Goal: Transaction & Acquisition: Purchase product/service

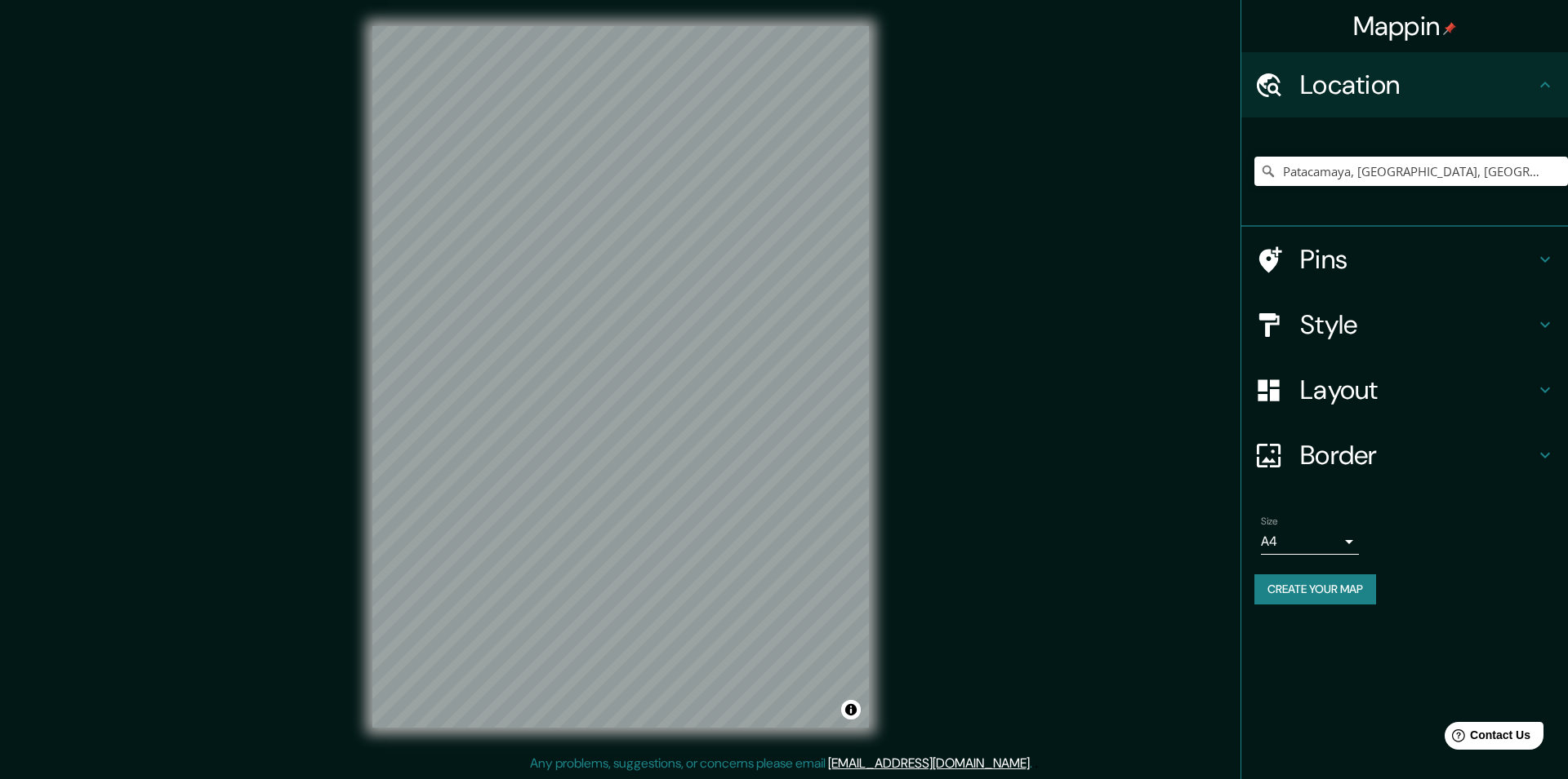
click at [1427, 383] on h4 "Layout" at bounding box center [1417, 390] width 235 height 33
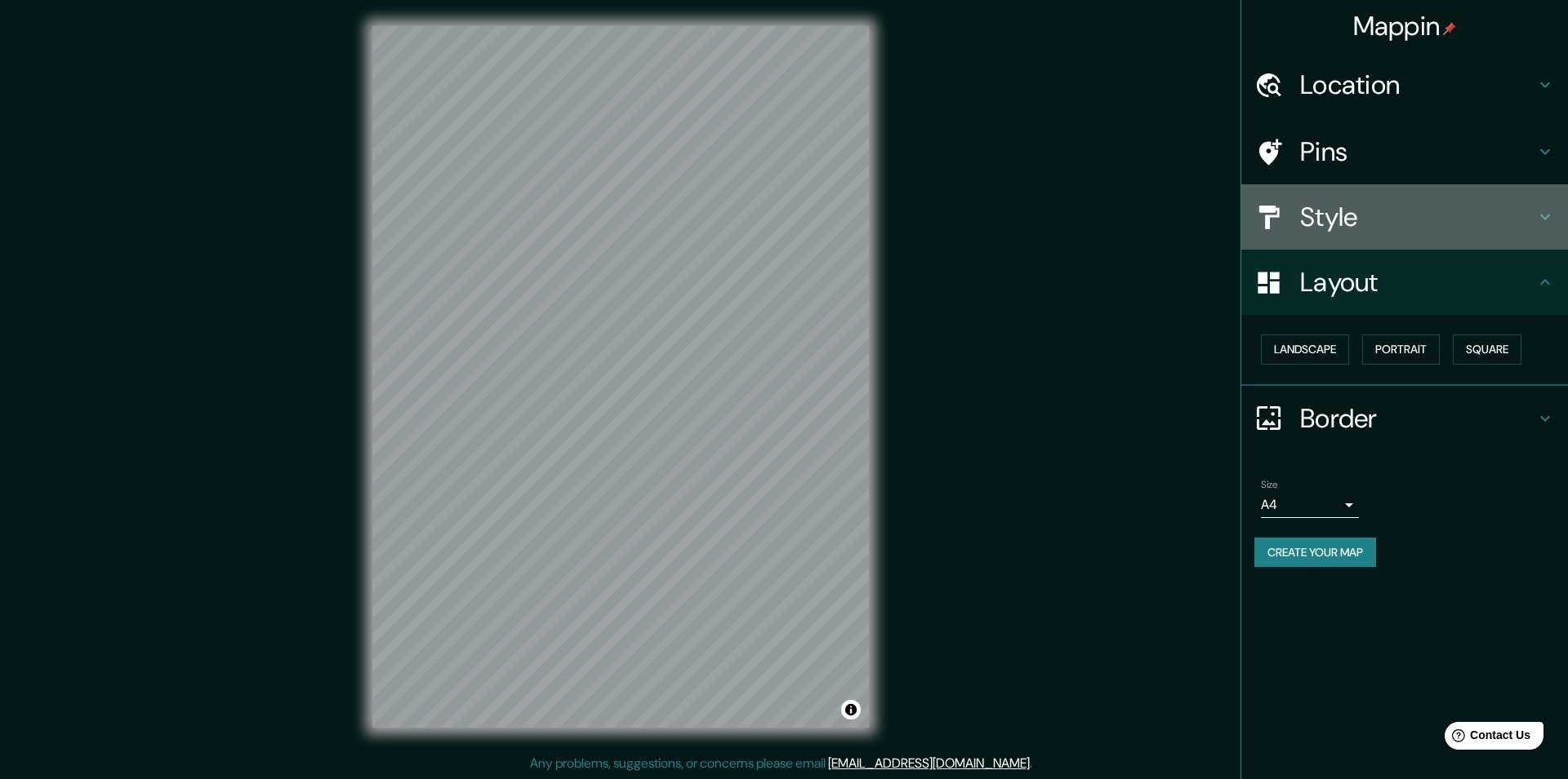
drag, startPoint x: 1385, startPoint y: 248, endPoint x: 1397, endPoint y: 228, distance: 23.3
click at [1387, 244] on div "Style" at bounding box center [1404, 217] width 326 height 65
click at [1397, 228] on h4 "Style" at bounding box center [1417, 217] width 235 height 33
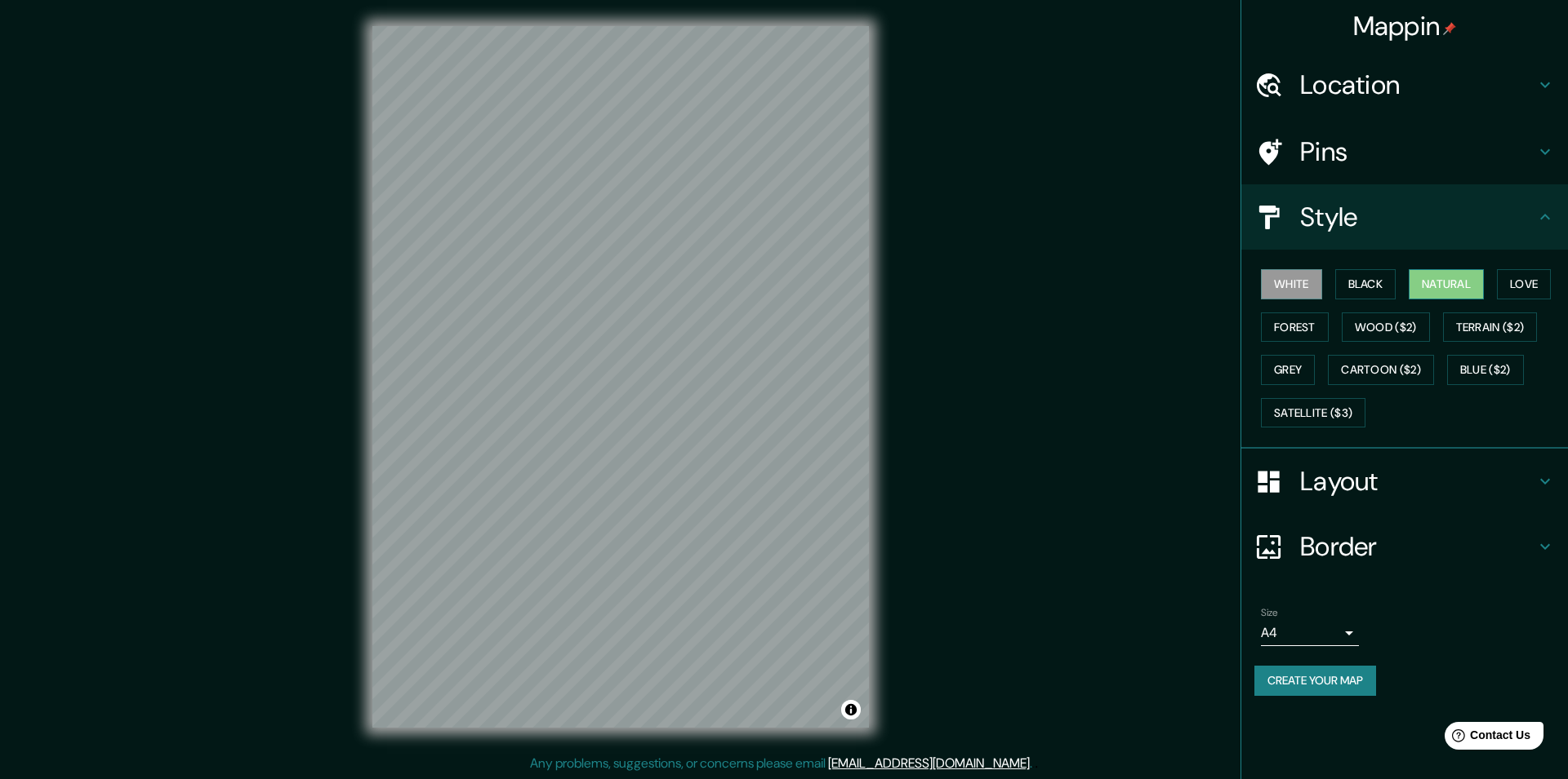
click at [1444, 279] on button "Natural" at bounding box center [1446, 284] width 75 height 30
click at [1266, 284] on button "White" at bounding box center [1291, 284] width 61 height 30
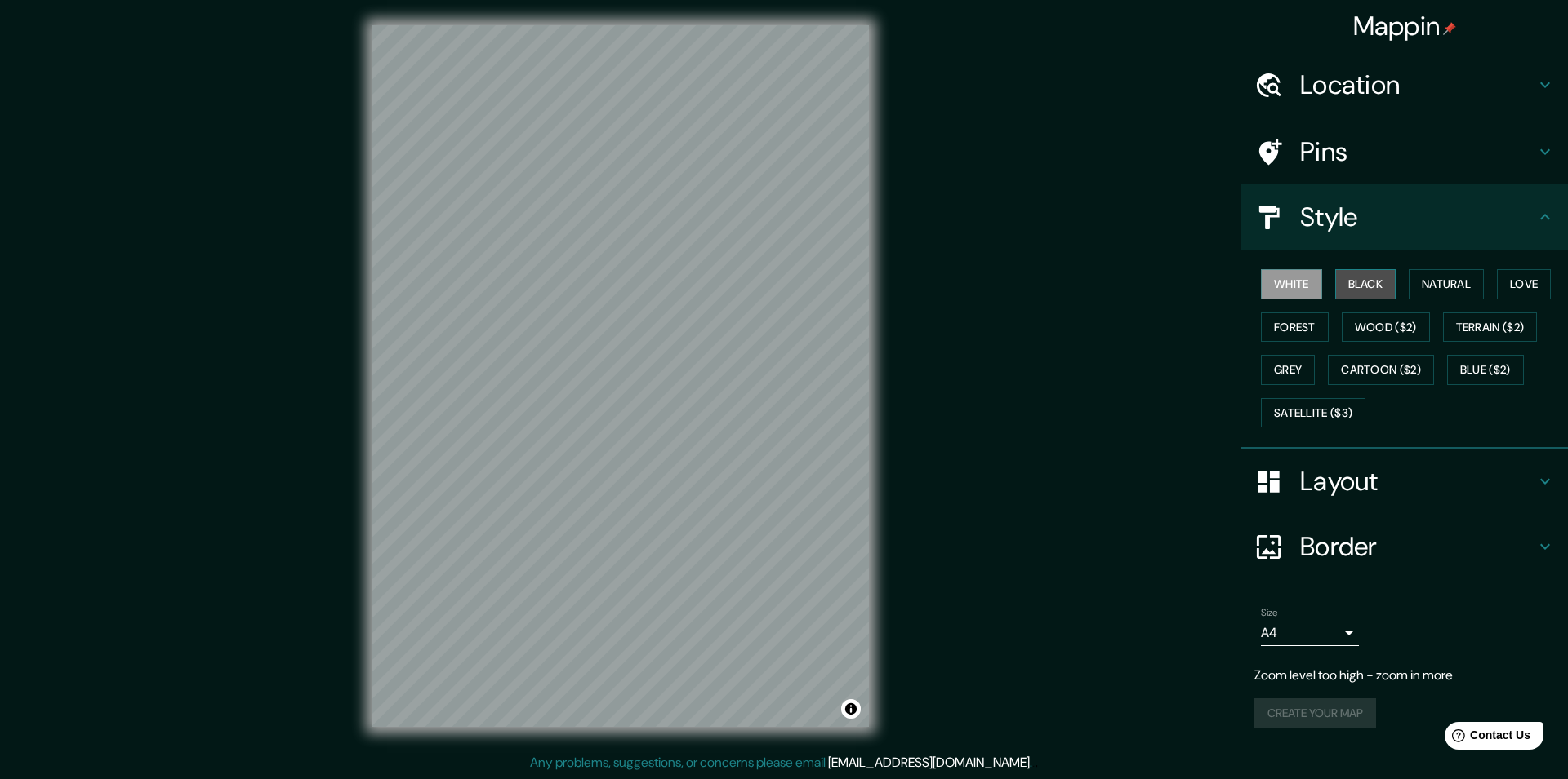
click at [1351, 285] on button "Black" at bounding box center [1365, 284] width 61 height 30
click at [1440, 288] on button "Natural" at bounding box center [1446, 284] width 75 height 30
click at [1544, 279] on button "Love" at bounding box center [1524, 284] width 54 height 30
click at [1524, 319] on button "Terrain ($2)" at bounding box center [1489, 328] width 95 height 30
click at [1282, 325] on button "Forest" at bounding box center [1294, 328] width 68 height 30
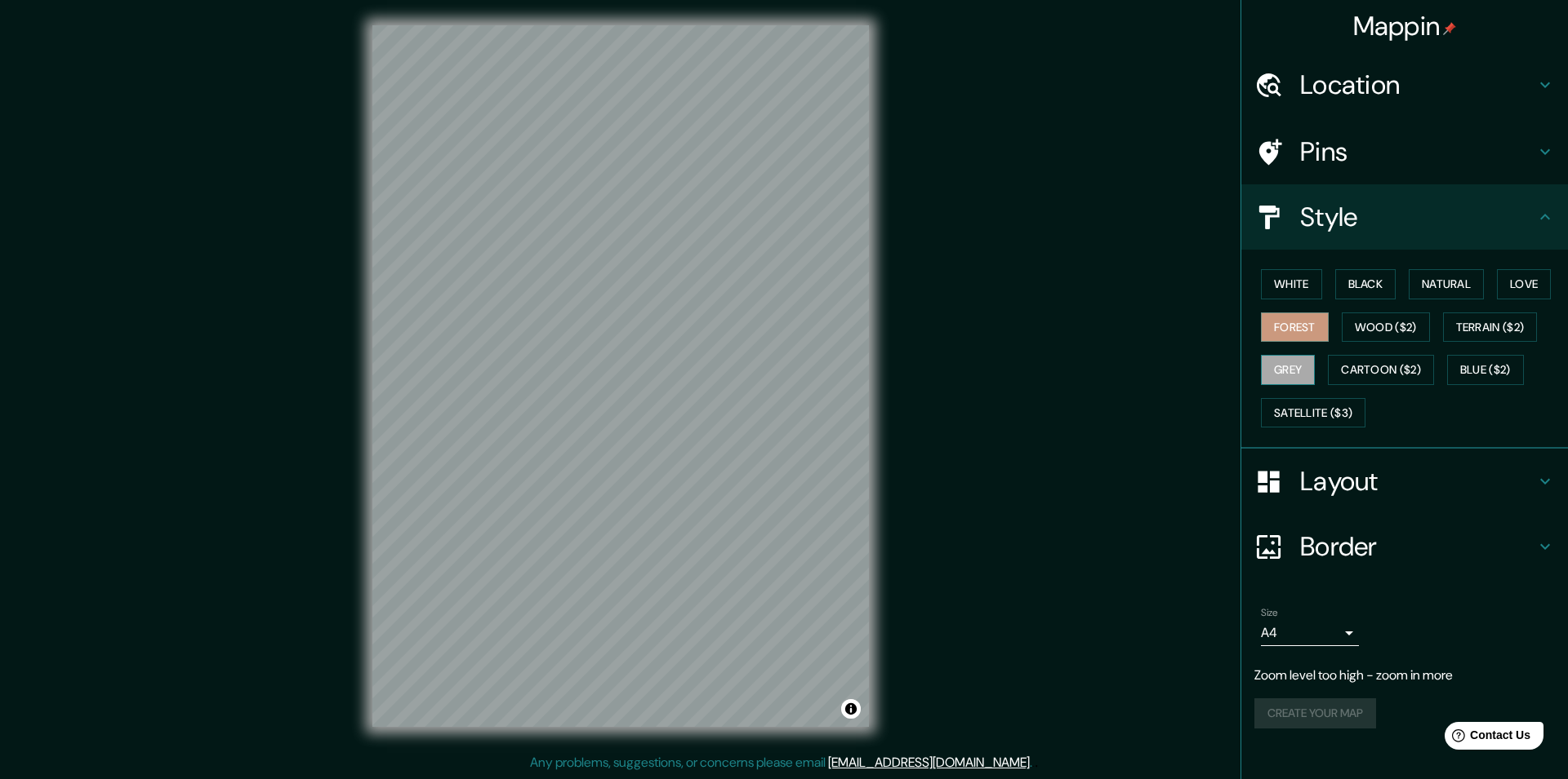
click at [1278, 357] on button "Grey" at bounding box center [1288, 370] width 54 height 30
click at [1366, 367] on button "Cartoon ($2)" at bounding box center [1380, 370] width 106 height 30
click at [1488, 362] on button "Blue ($2)" at bounding box center [1485, 370] width 77 height 30
click at [1301, 404] on button "Satellite ($3)" at bounding box center [1313, 413] width 105 height 30
click at [1379, 334] on button "Wood ($2)" at bounding box center [1385, 328] width 88 height 30
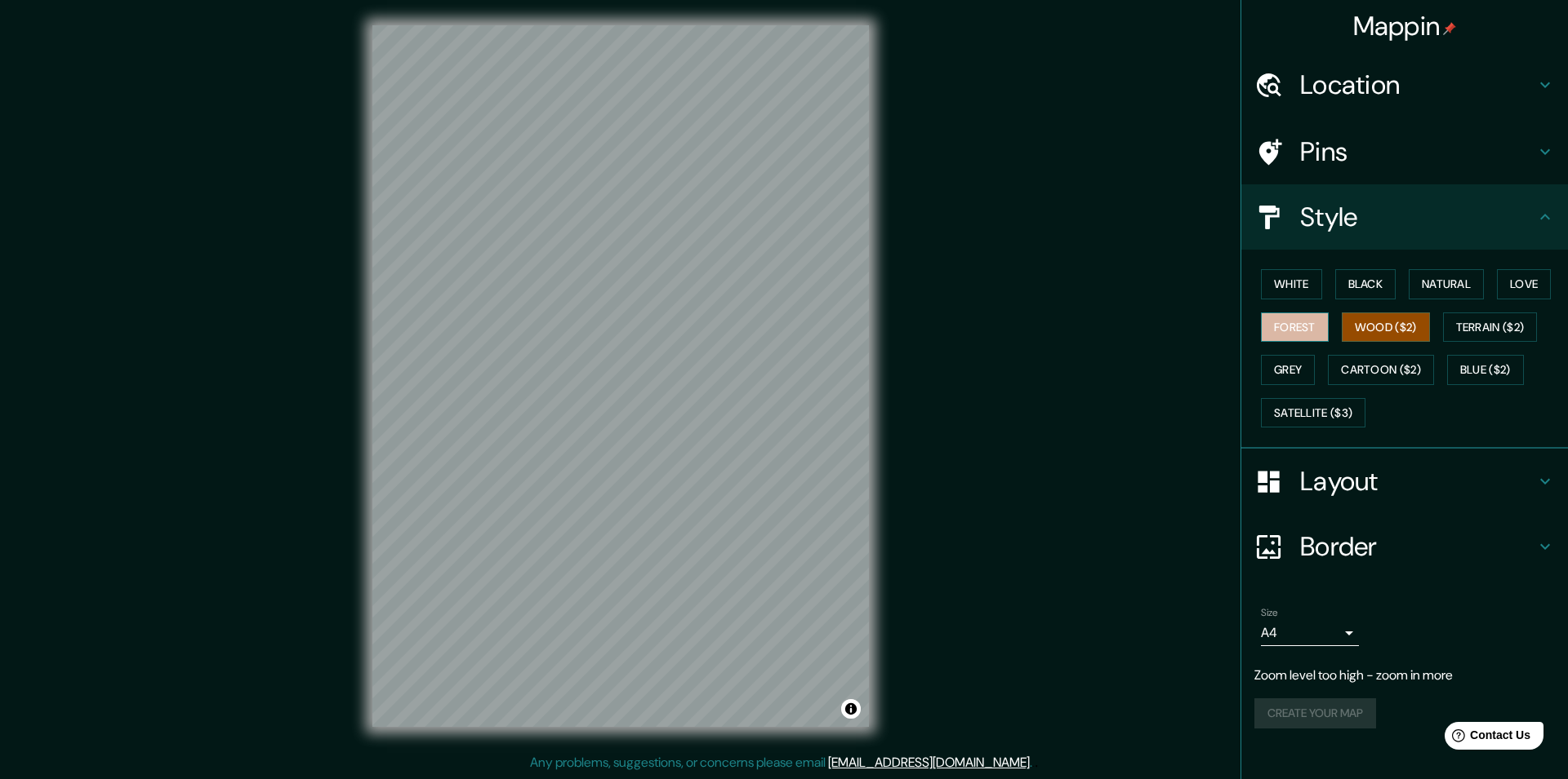
click at [1262, 325] on button "Forest" at bounding box center [1294, 328] width 68 height 30
click at [1369, 324] on button "Wood ($2)" at bounding box center [1385, 328] width 88 height 30
click at [1293, 329] on button "Forest" at bounding box center [1294, 328] width 68 height 30
click at [1368, 334] on button "Wood ($2)" at bounding box center [1385, 328] width 88 height 30
click at [1368, 151] on h4 "Pins" at bounding box center [1417, 151] width 235 height 33
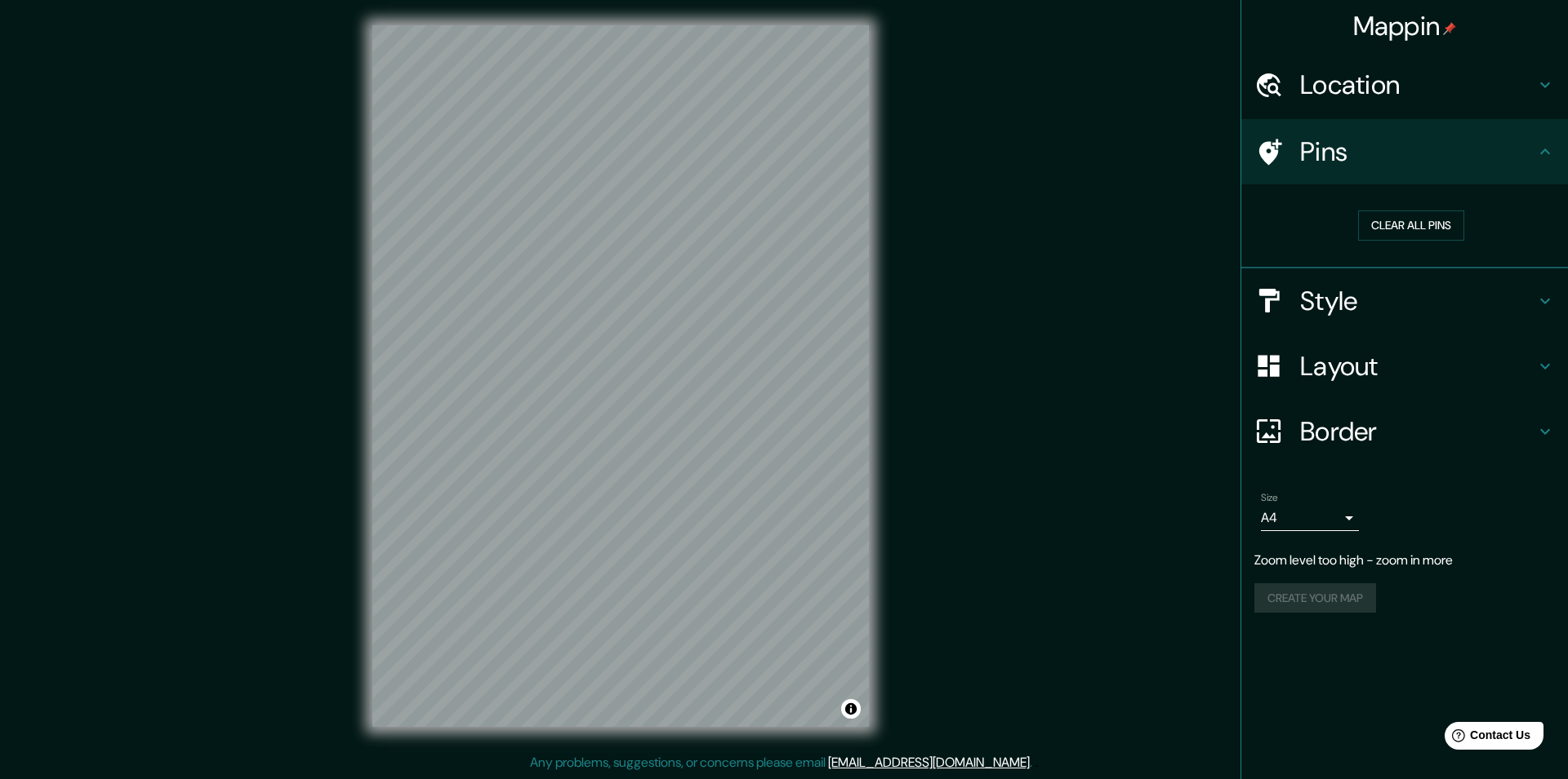
click at [1368, 151] on h4 "Pins" at bounding box center [1417, 151] width 235 height 33
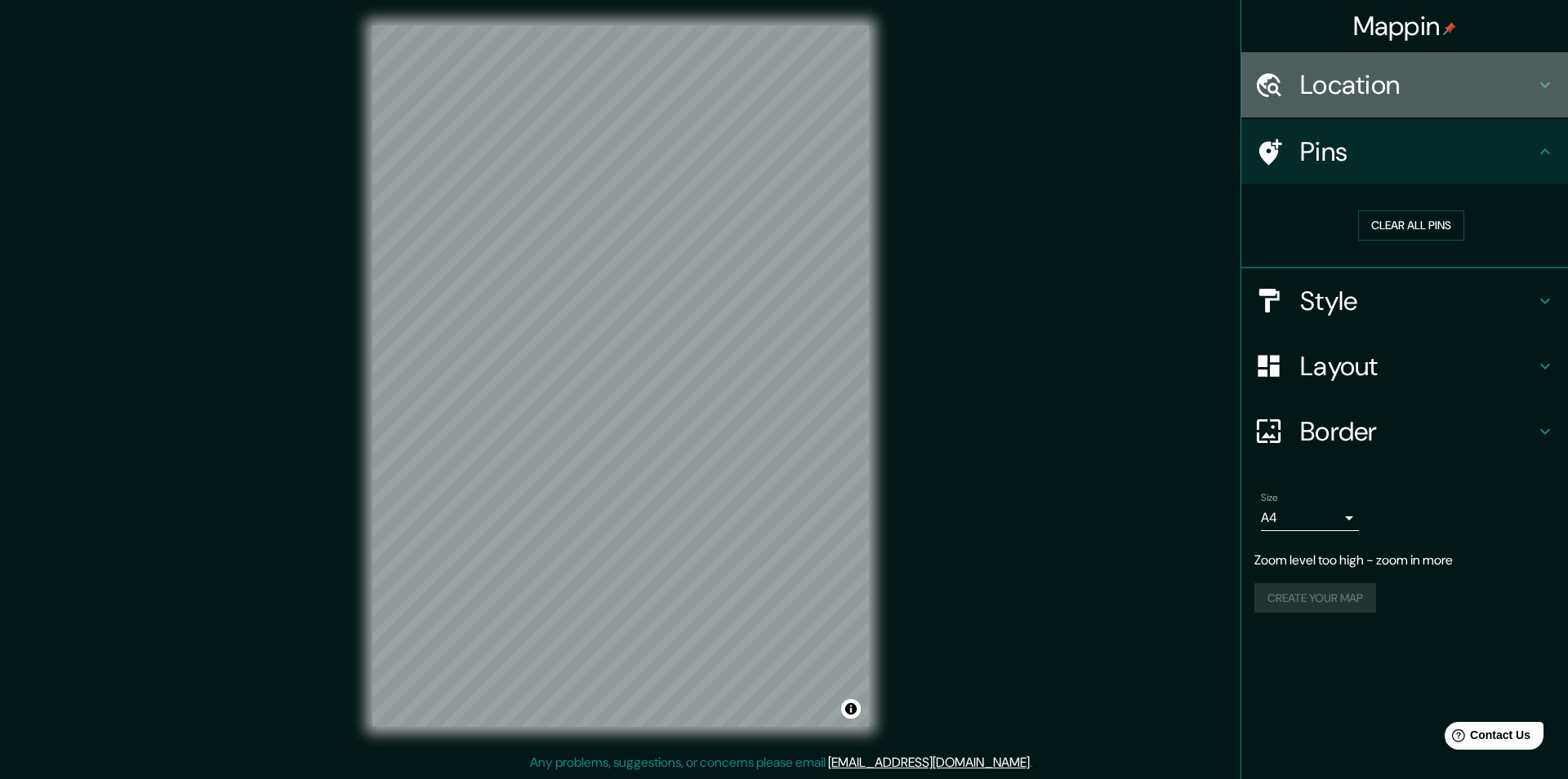
click at [1395, 87] on h4 "Location" at bounding box center [1417, 85] width 235 height 33
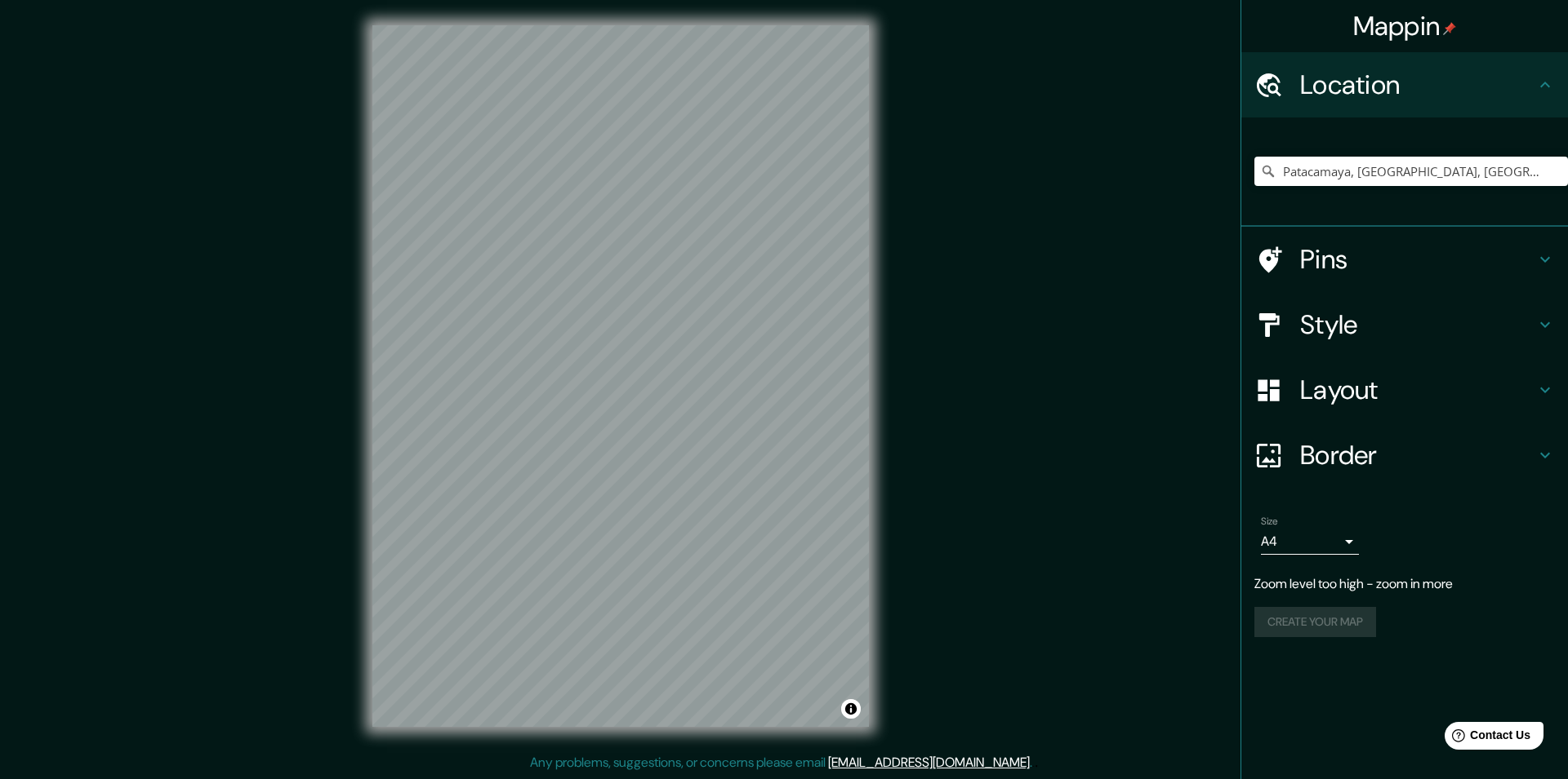
click at [1395, 87] on h4 "Location" at bounding box center [1417, 85] width 235 height 33
click at [1350, 433] on div "Border" at bounding box center [1404, 455] width 326 height 65
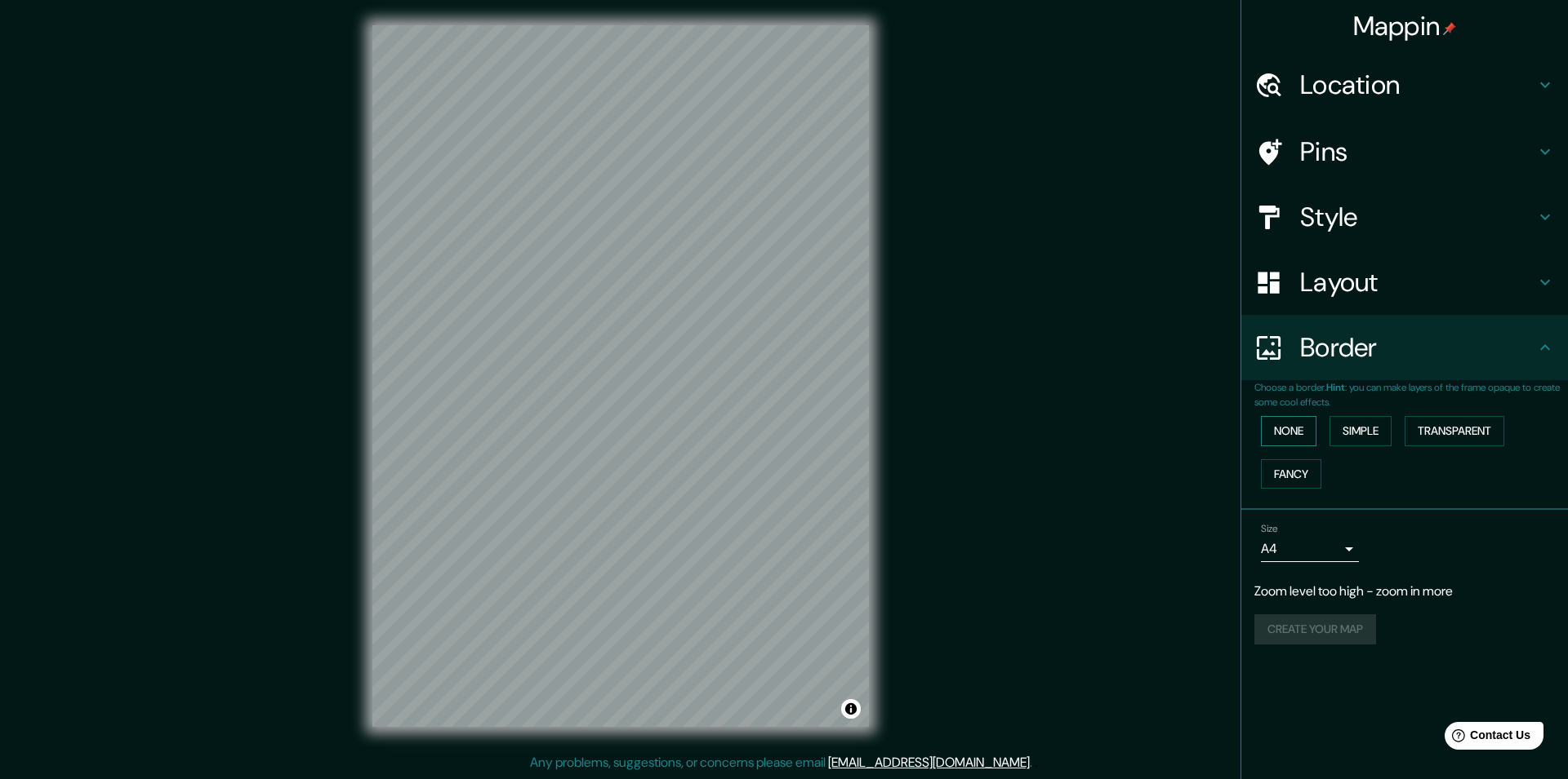
click at [1303, 433] on button "None" at bounding box center [1288, 431] width 55 height 30
click at [1368, 433] on button "Simple" at bounding box center [1360, 431] width 62 height 30
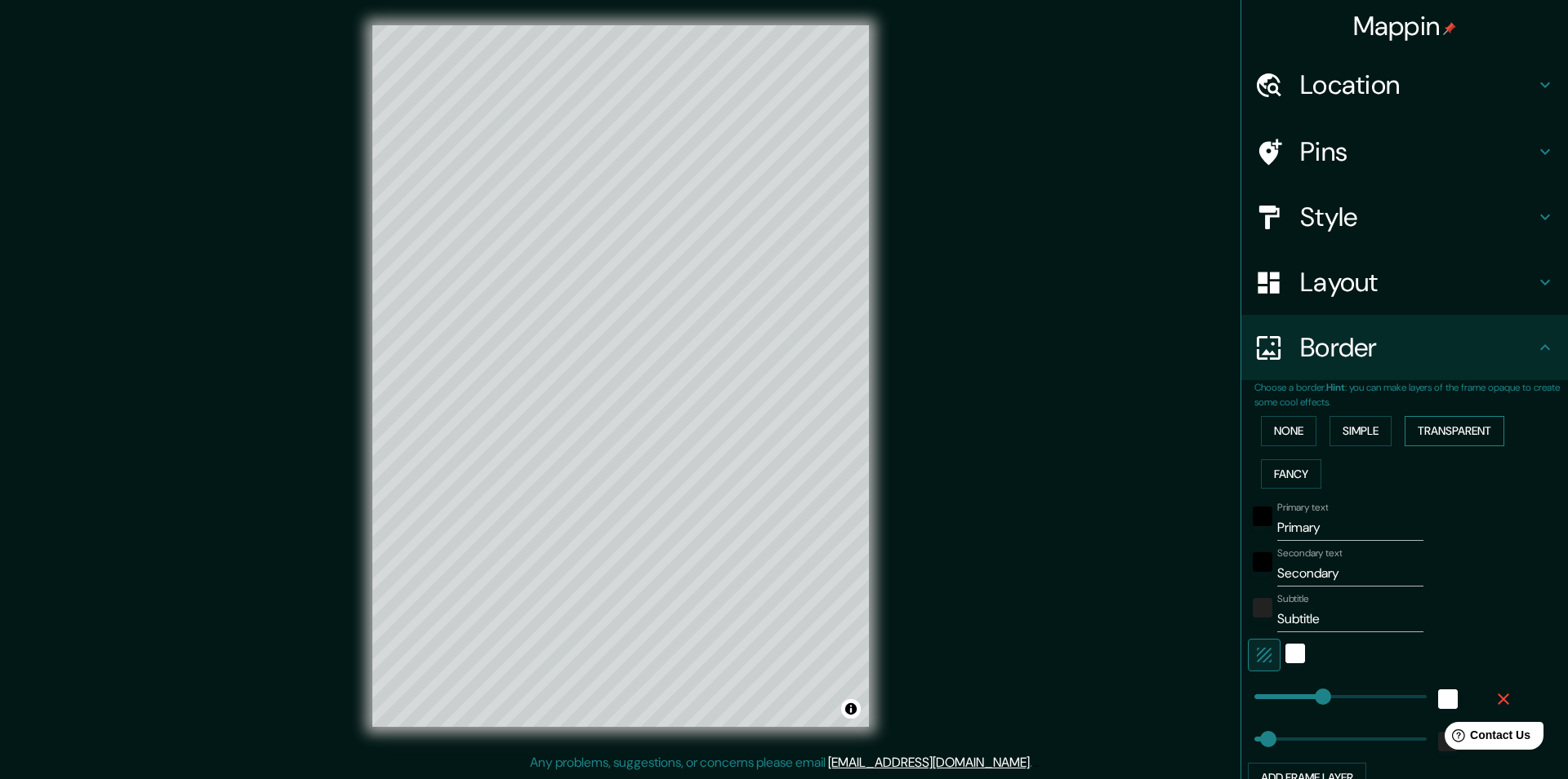
click at [1439, 433] on button "Transparent" at bounding box center [1453, 431] width 100 height 30
click at [1331, 428] on div "None Simple Transparent Fancy" at bounding box center [1411, 453] width 314 height 85
click at [1289, 464] on button "Fancy" at bounding box center [1291, 474] width 60 height 30
click at [1299, 422] on button "None" at bounding box center [1288, 431] width 55 height 30
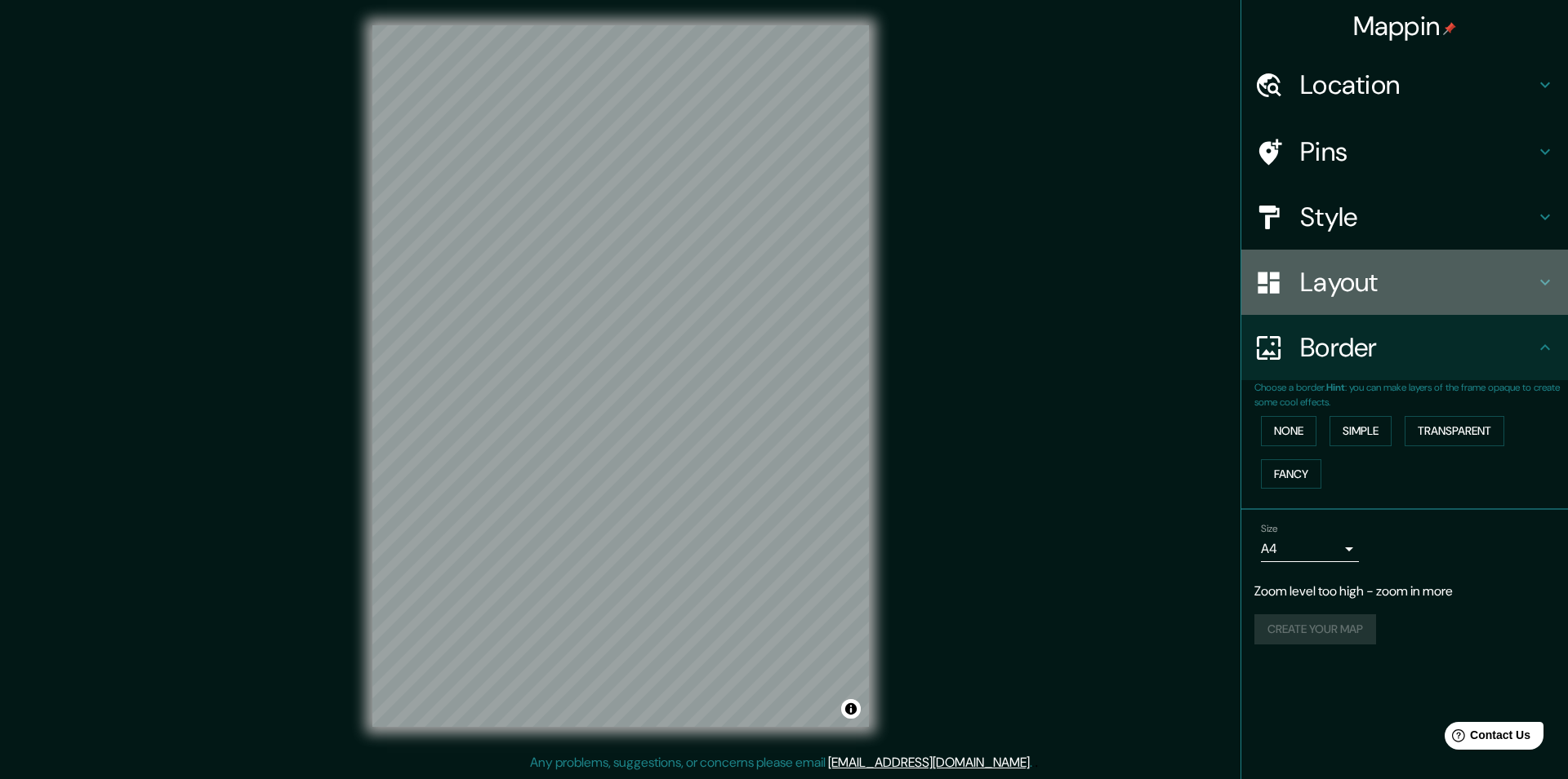
click at [1300, 299] on h4 "Layout" at bounding box center [1417, 282] width 235 height 33
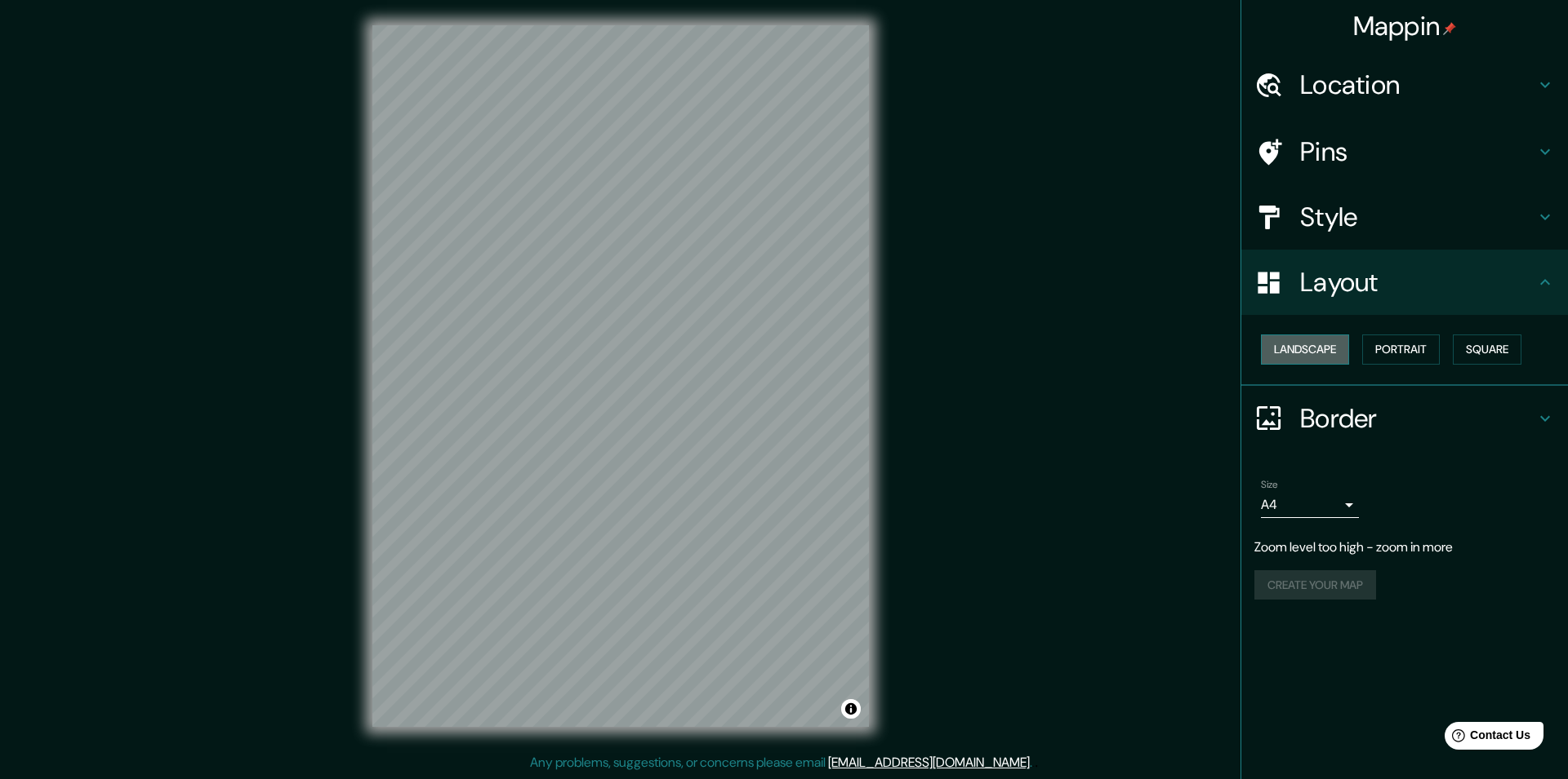
click at [1314, 357] on button "Landscape" at bounding box center [1304, 350] width 88 height 30
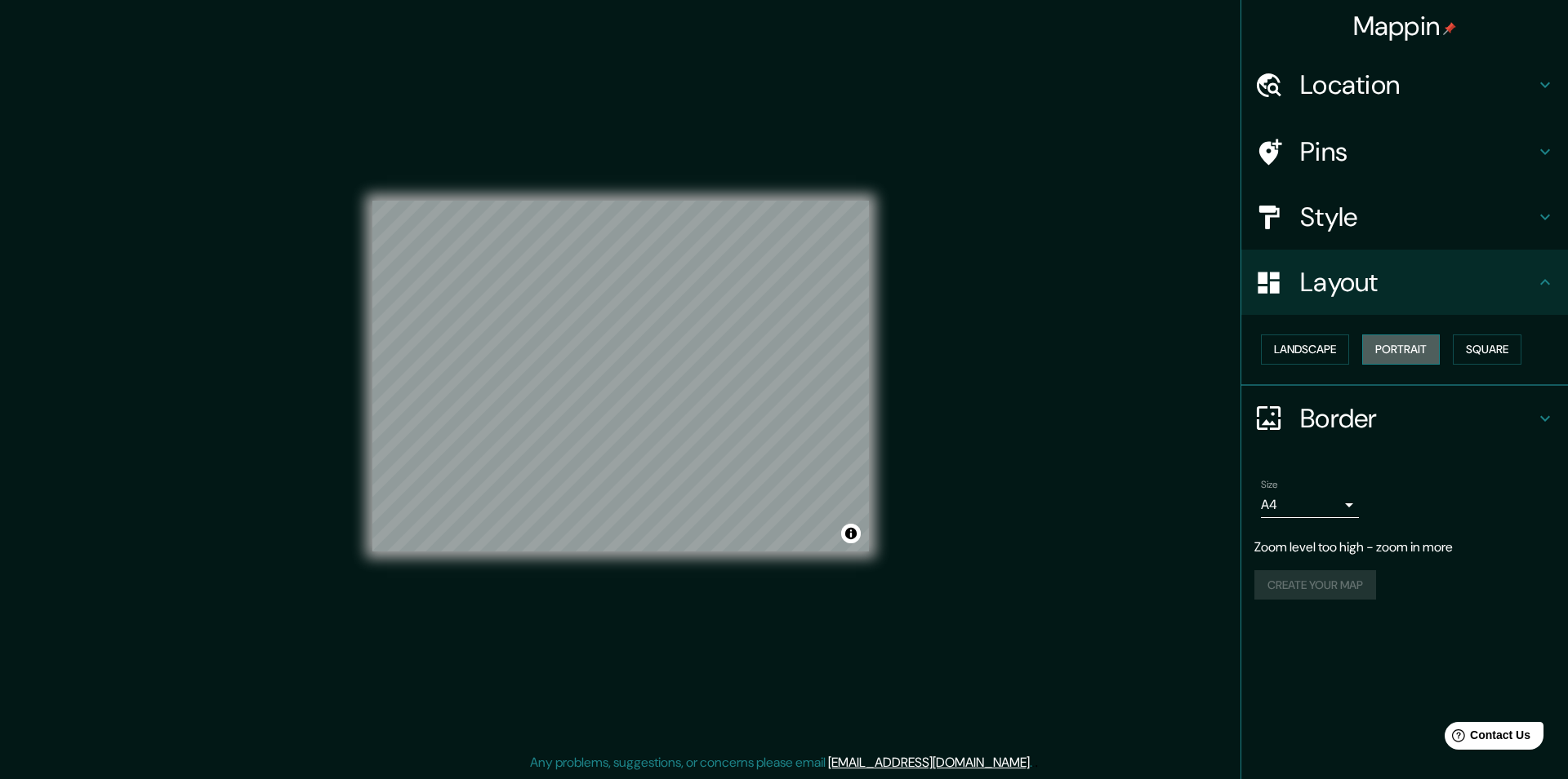
click at [1427, 353] on button "Portrait" at bounding box center [1401, 350] width 78 height 30
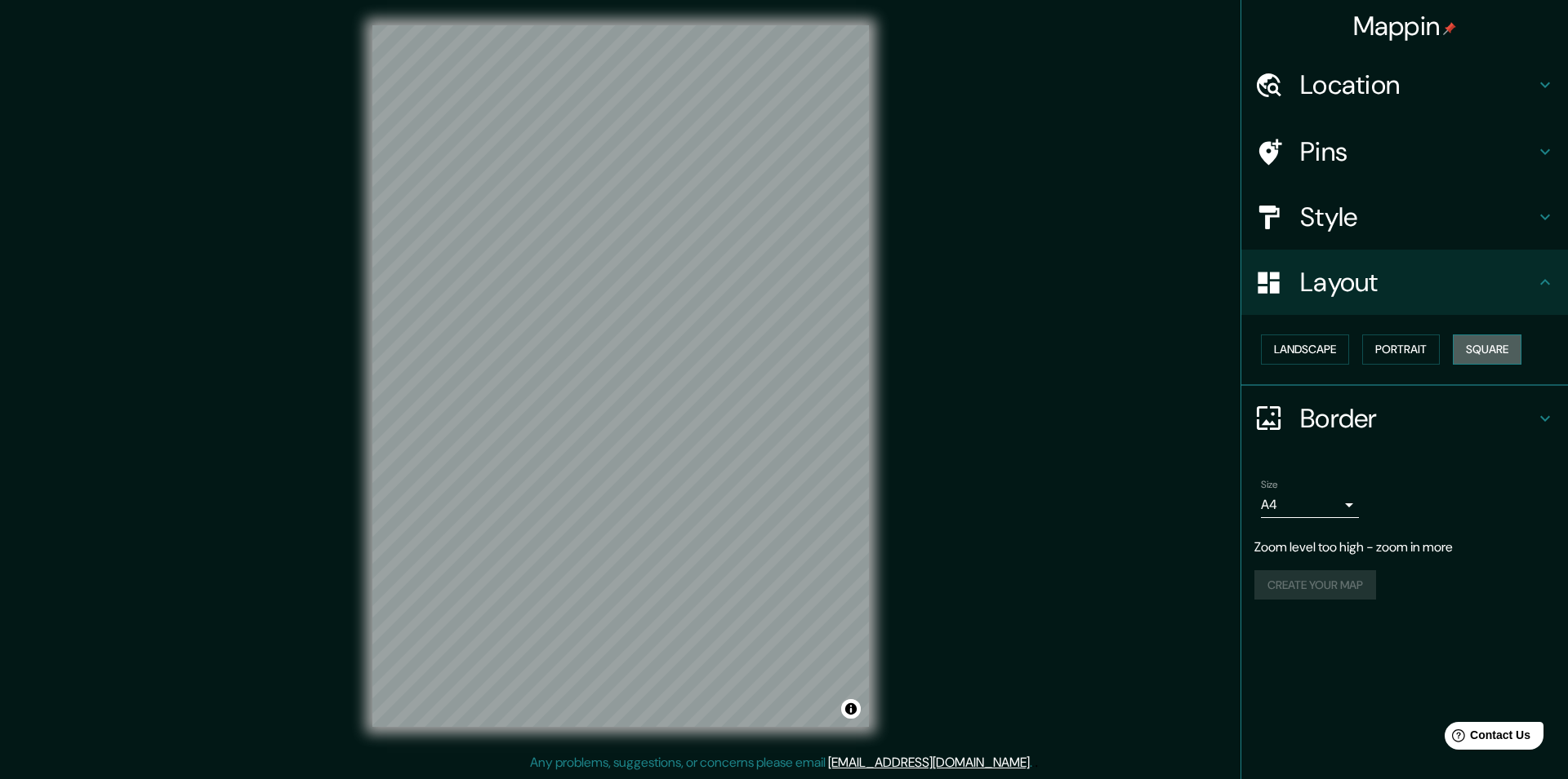
click at [1496, 351] on button "Square" at bounding box center [1487, 350] width 69 height 30
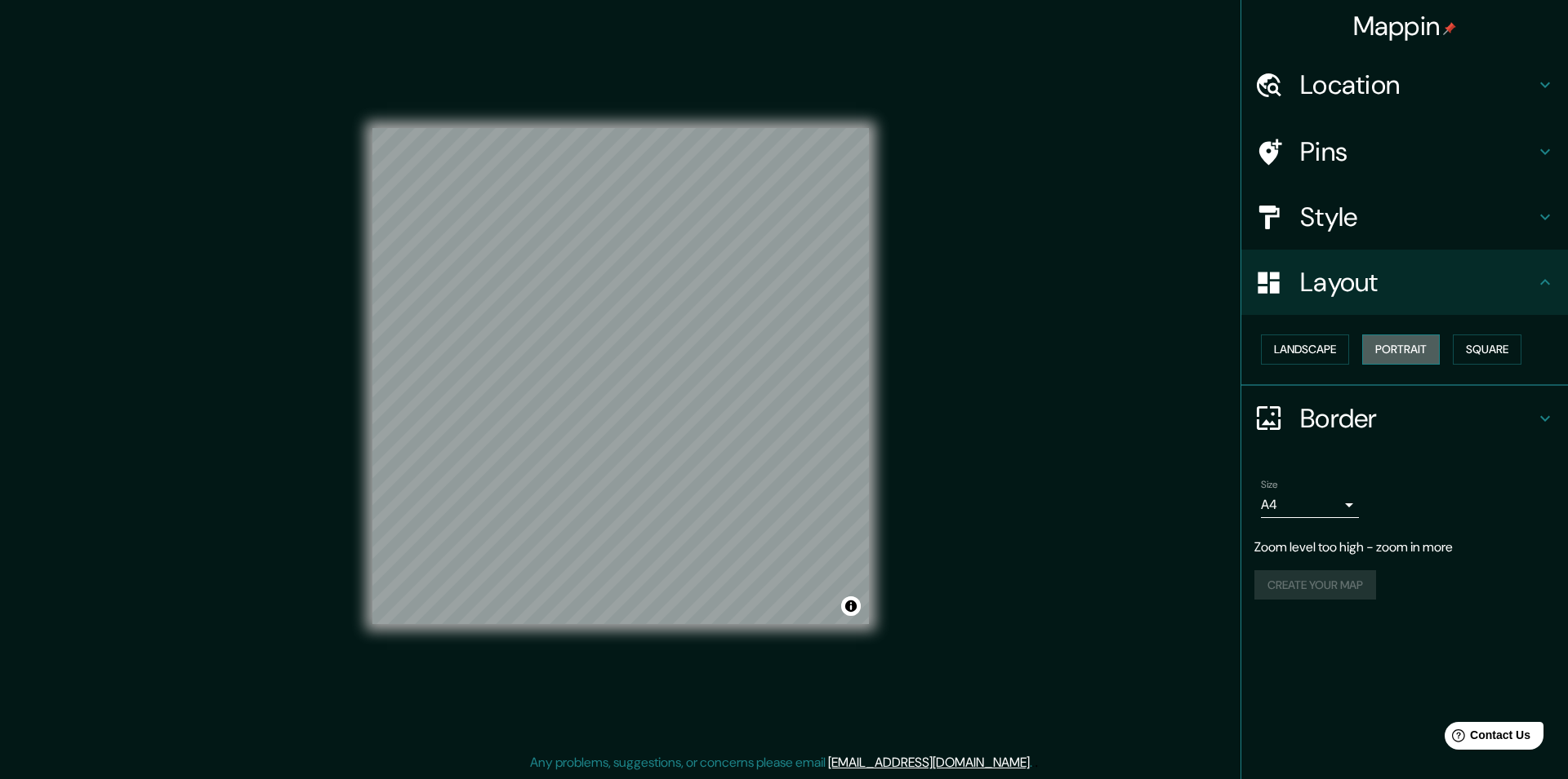
click at [1423, 351] on button "Portrait" at bounding box center [1401, 350] width 78 height 30
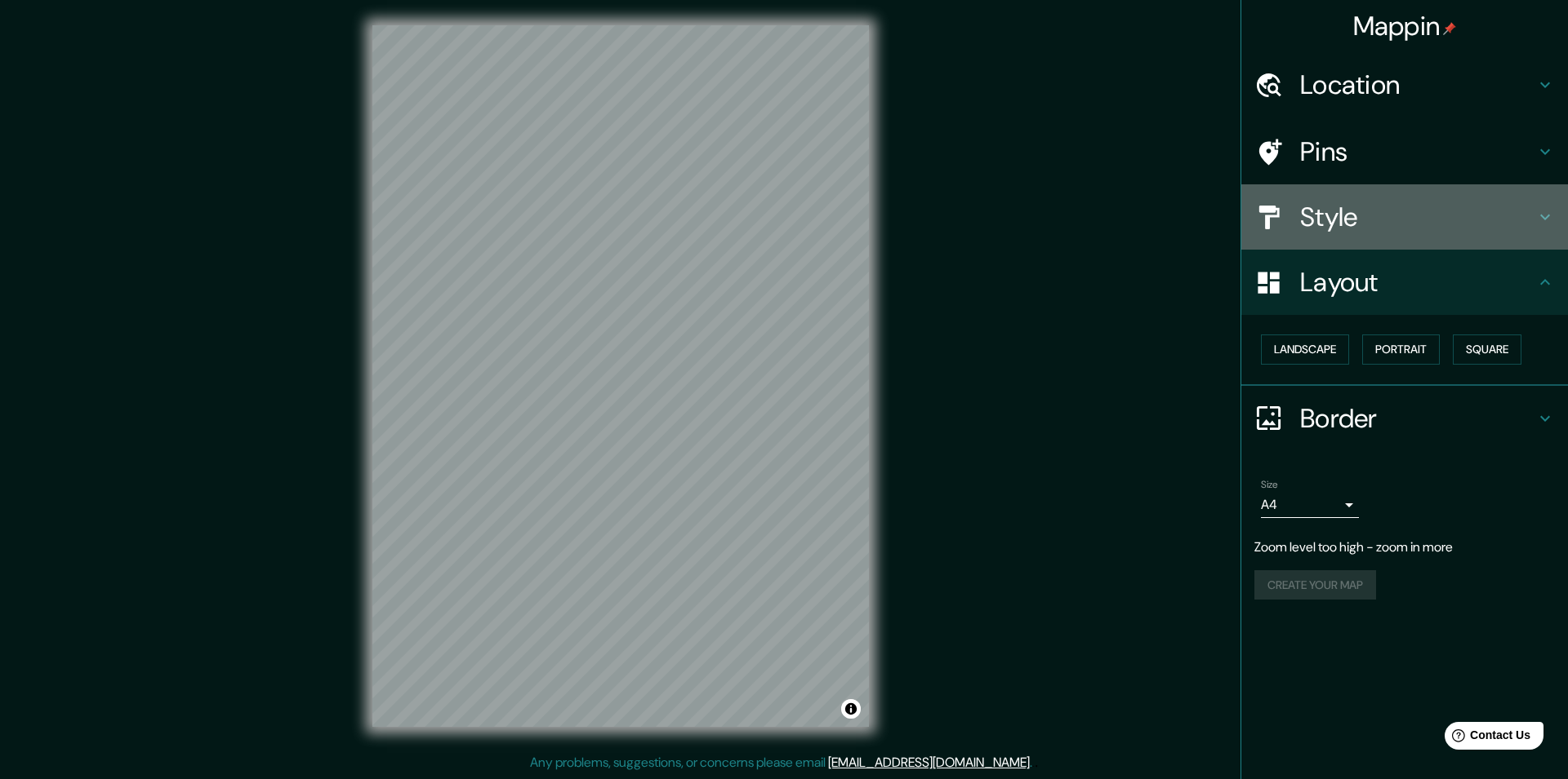
click at [1370, 213] on h4 "Style" at bounding box center [1417, 217] width 235 height 33
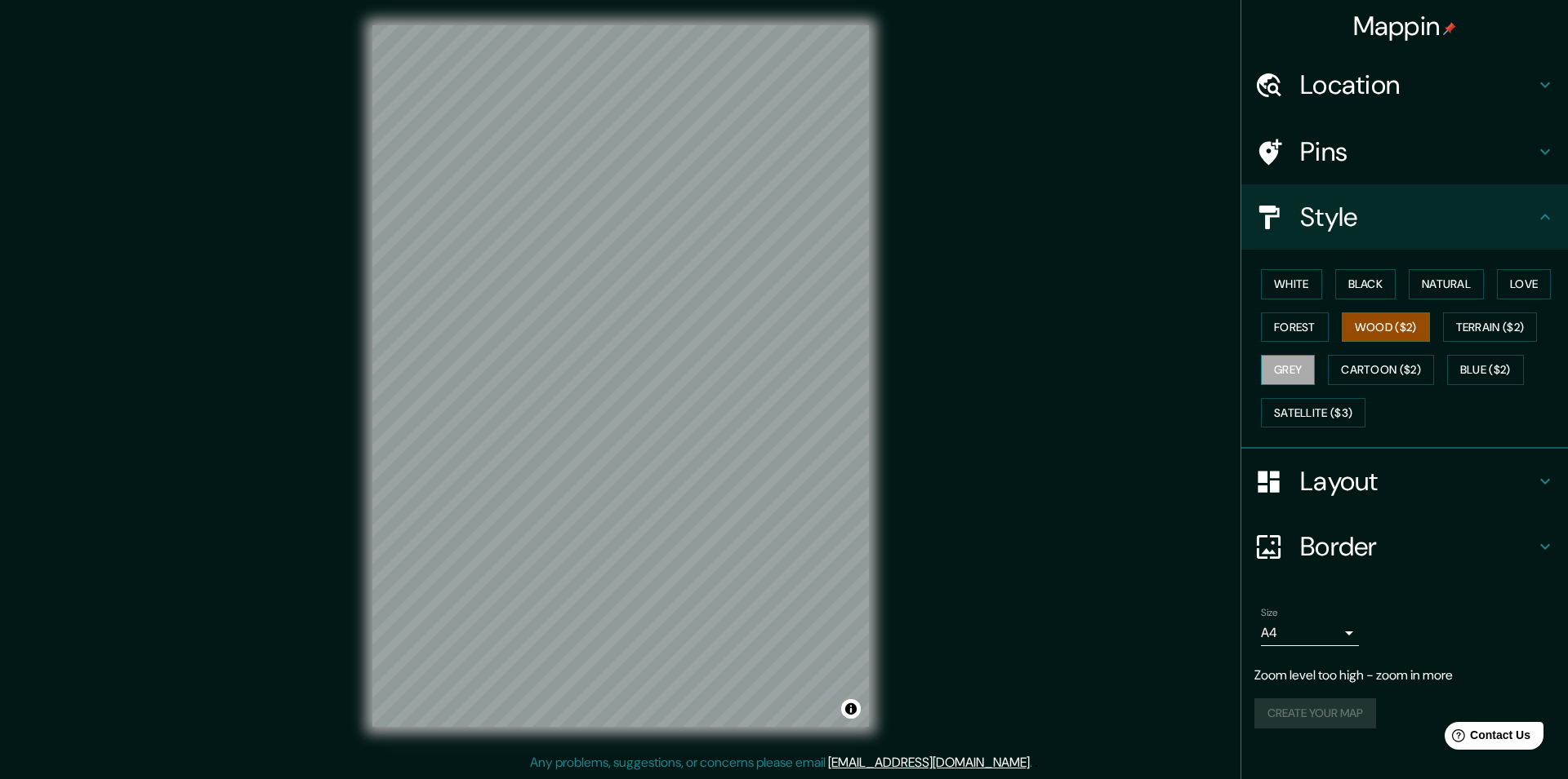
click at [1304, 365] on button "Grey" at bounding box center [1288, 370] width 54 height 30
click at [1380, 369] on button "Cartoon ($2)" at bounding box center [1380, 370] width 106 height 30
click at [1524, 374] on button "Blue ($2)" at bounding box center [1485, 370] width 77 height 30
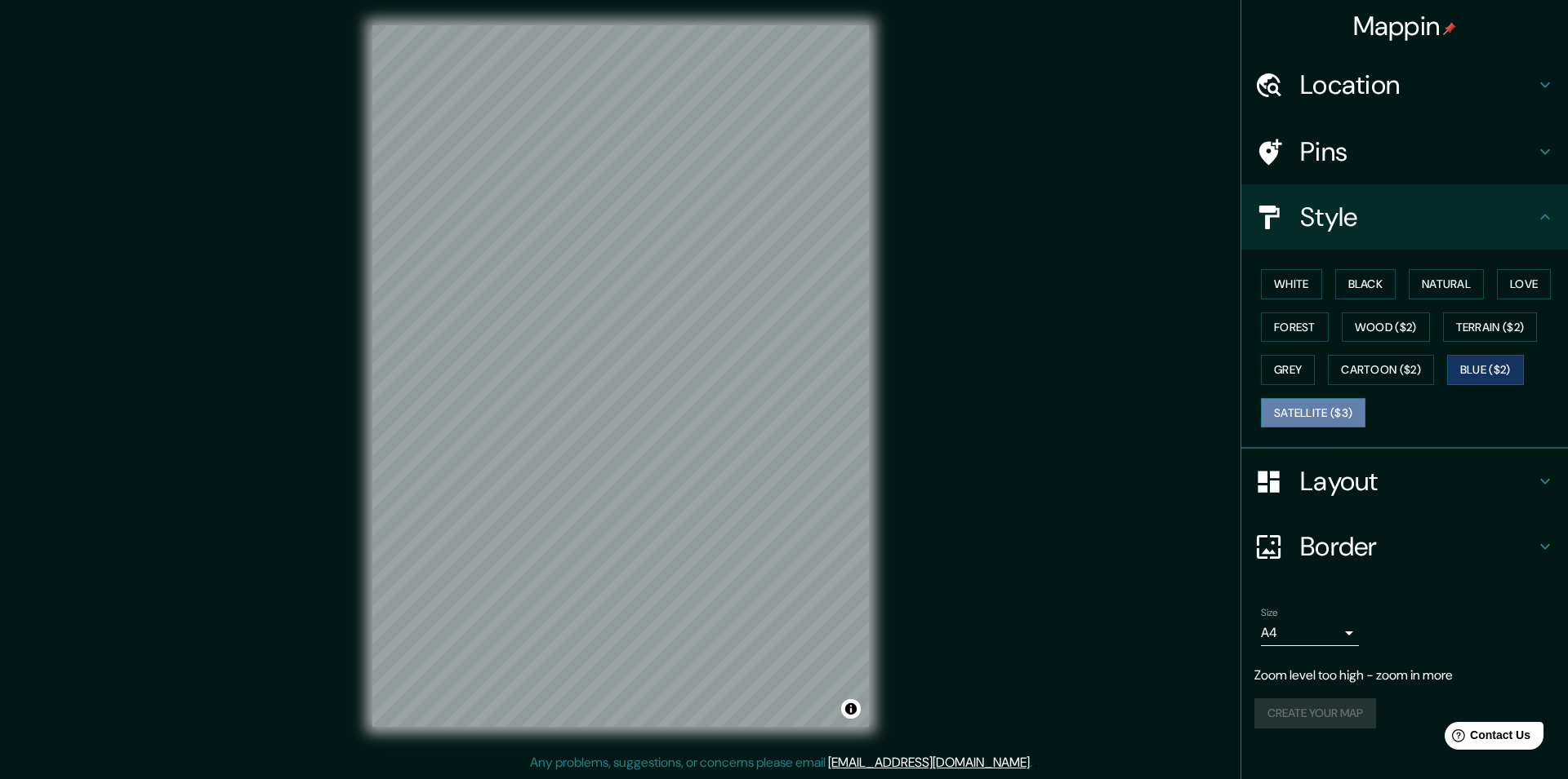
click at [1318, 417] on button "Satellite ($3)" at bounding box center [1313, 413] width 105 height 30
click at [1396, 370] on button "Cartoon ($2)" at bounding box center [1380, 370] width 106 height 30
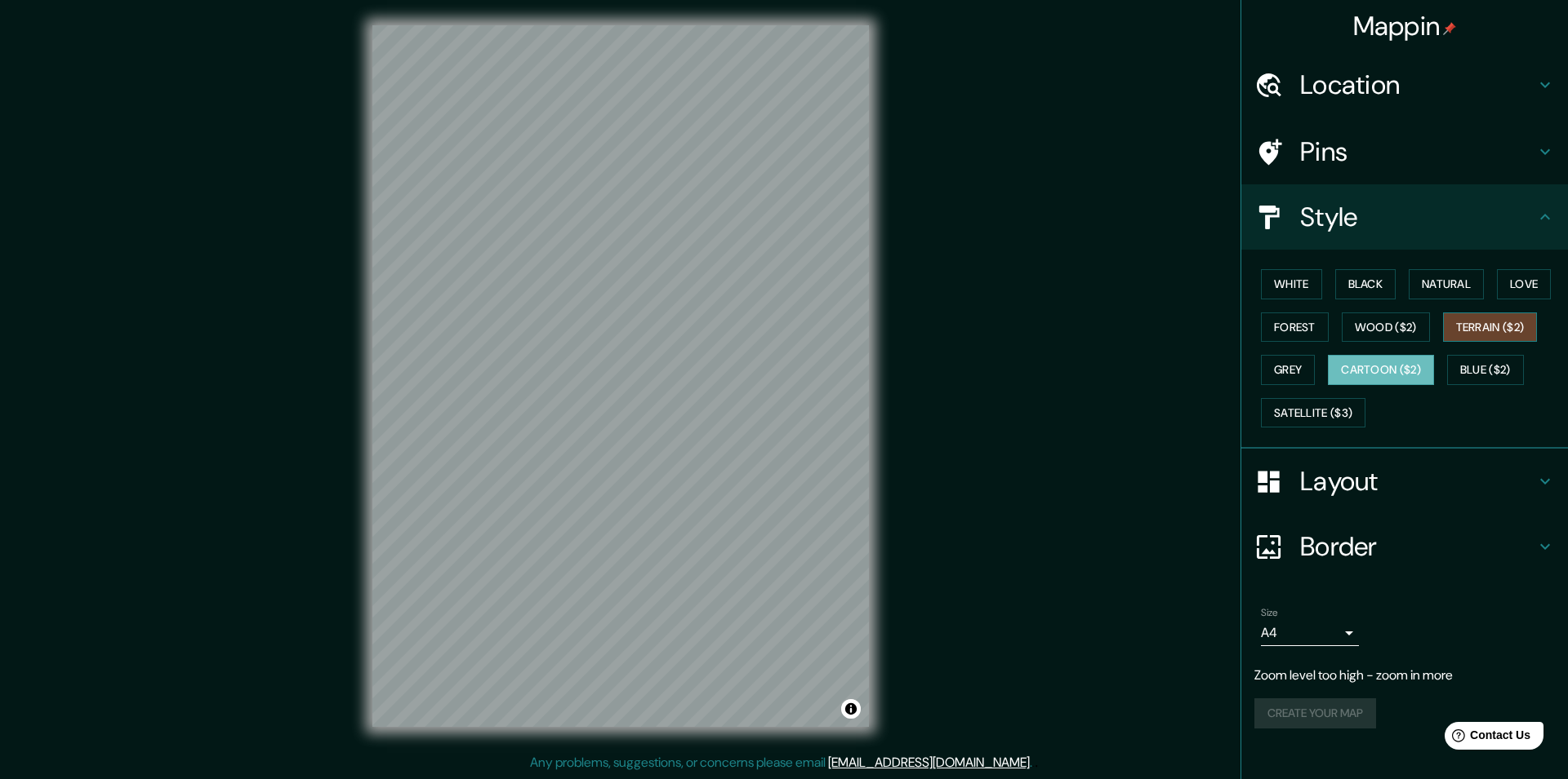
click at [1476, 323] on button "Terrain ($2)" at bounding box center [1489, 328] width 95 height 30
click at [1396, 325] on button "Wood ($2)" at bounding box center [1385, 328] width 88 height 30
click at [1367, 276] on button "Black" at bounding box center [1365, 284] width 61 height 30
click at [1461, 284] on button "Natural" at bounding box center [1446, 284] width 75 height 30
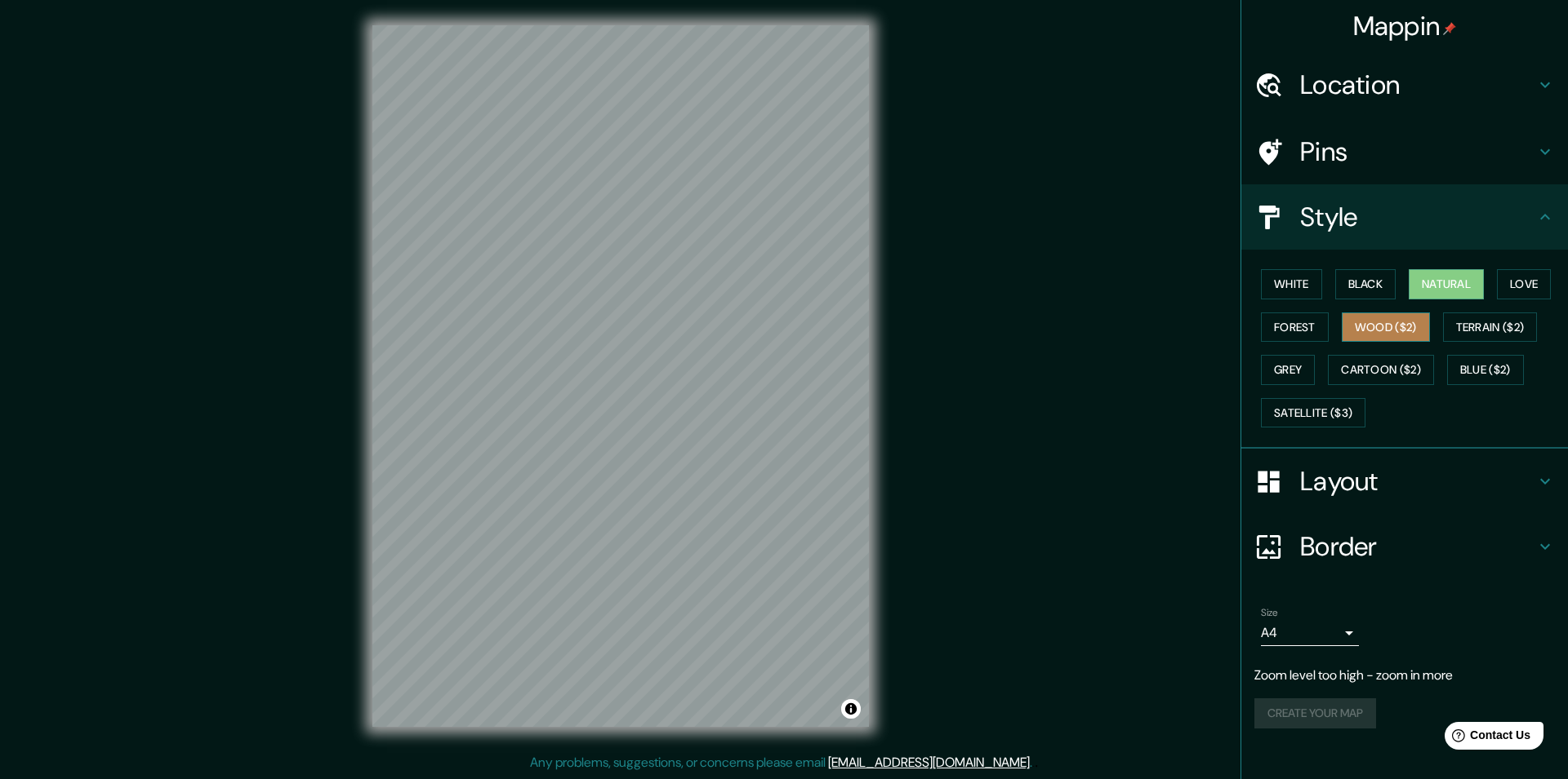
click at [1411, 320] on button "Wood ($2)" at bounding box center [1385, 328] width 88 height 30
click at [1390, 287] on button "Black" at bounding box center [1365, 284] width 61 height 30
click at [1430, 280] on button "Natural" at bounding box center [1446, 284] width 75 height 30
click at [1343, 631] on body "Mappin Location [GEOGRAPHIC_DATA], [GEOGRAPHIC_DATA], [GEOGRAPHIC_DATA] Pins St…" at bounding box center [784, 389] width 1568 height 779
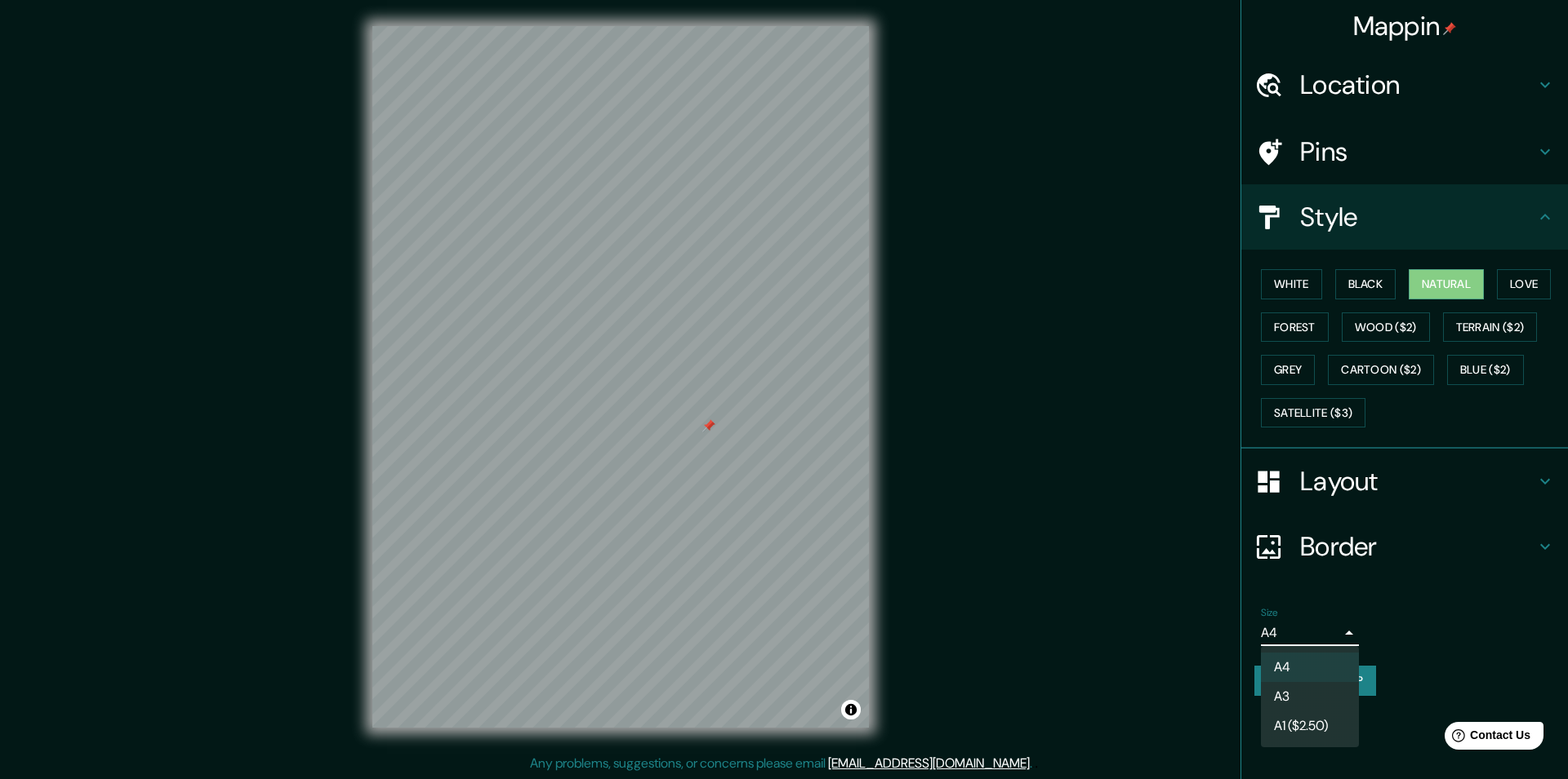
click at [1281, 689] on li "A3" at bounding box center [1309, 696] width 98 height 29
click at [1327, 637] on body "Mappin Location [GEOGRAPHIC_DATA], [GEOGRAPHIC_DATA], [GEOGRAPHIC_DATA] Pins St…" at bounding box center [784, 389] width 1568 height 779
click at [1296, 664] on li "A4" at bounding box center [1309, 667] width 98 height 29
click at [1321, 489] on h4 "Layout" at bounding box center [1417, 481] width 235 height 33
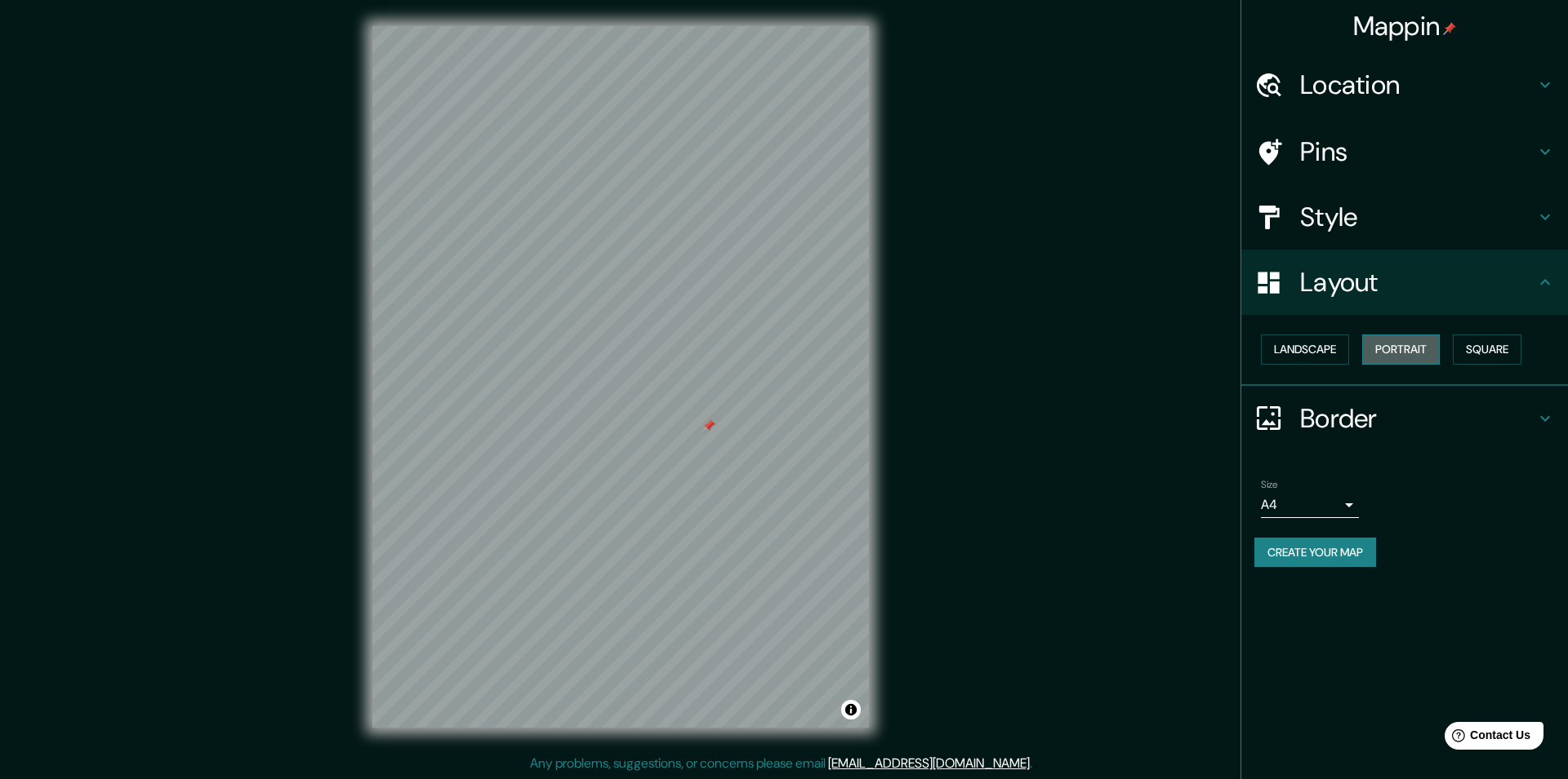
click at [1397, 356] on button "Portrait" at bounding box center [1401, 350] width 78 height 30
click at [1308, 352] on button "Landscape" at bounding box center [1304, 350] width 88 height 30
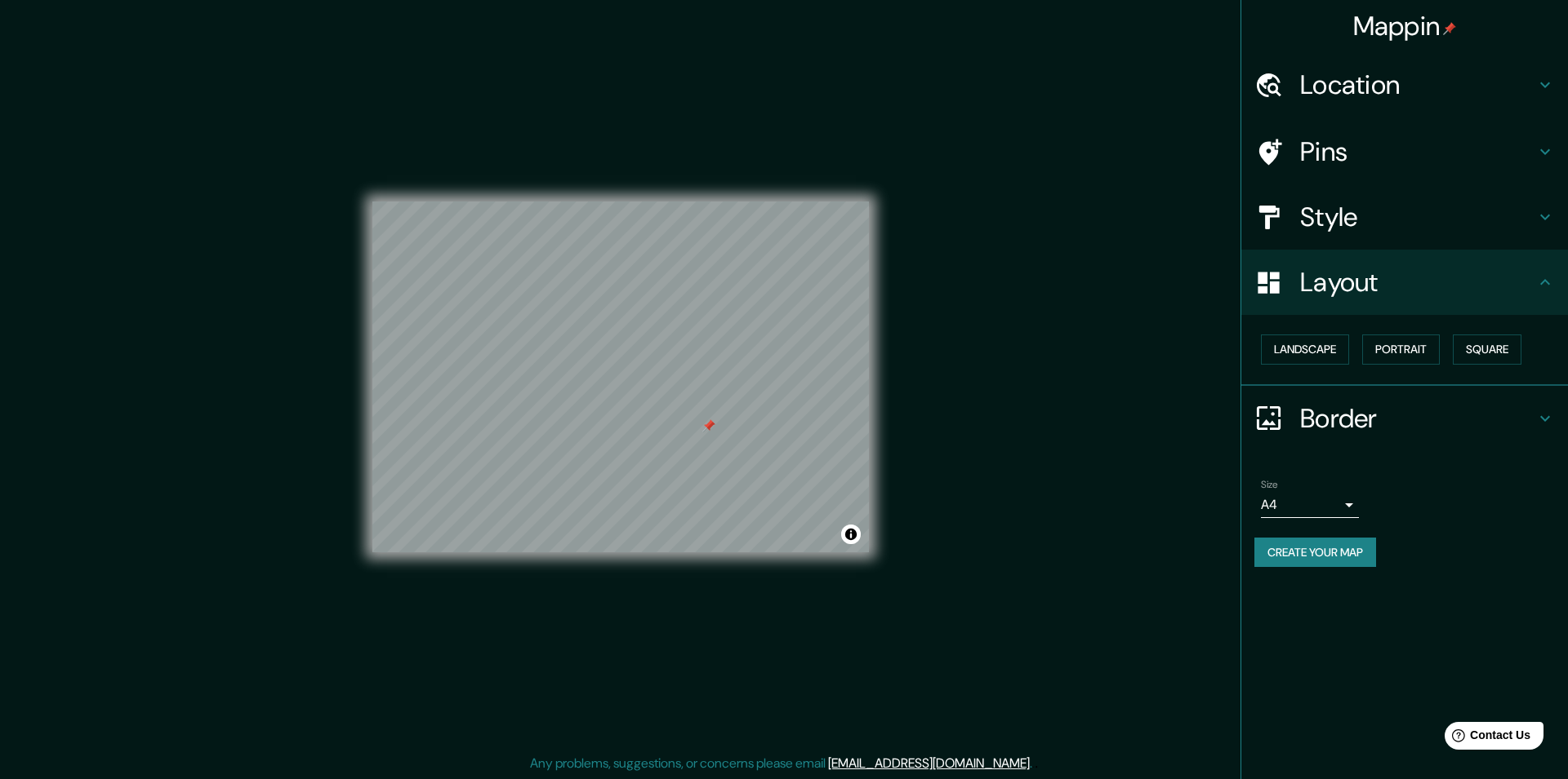
click at [1365, 356] on div "Landscape [GEOGRAPHIC_DATA]" at bounding box center [1411, 350] width 314 height 44
drag, startPoint x: 1406, startPoint y: 361, endPoint x: 1459, endPoint y: 352, distance: 53.8
click at [1407, 360] on button "Portrait" at bounding box center [1401, 350] width 78 height 30
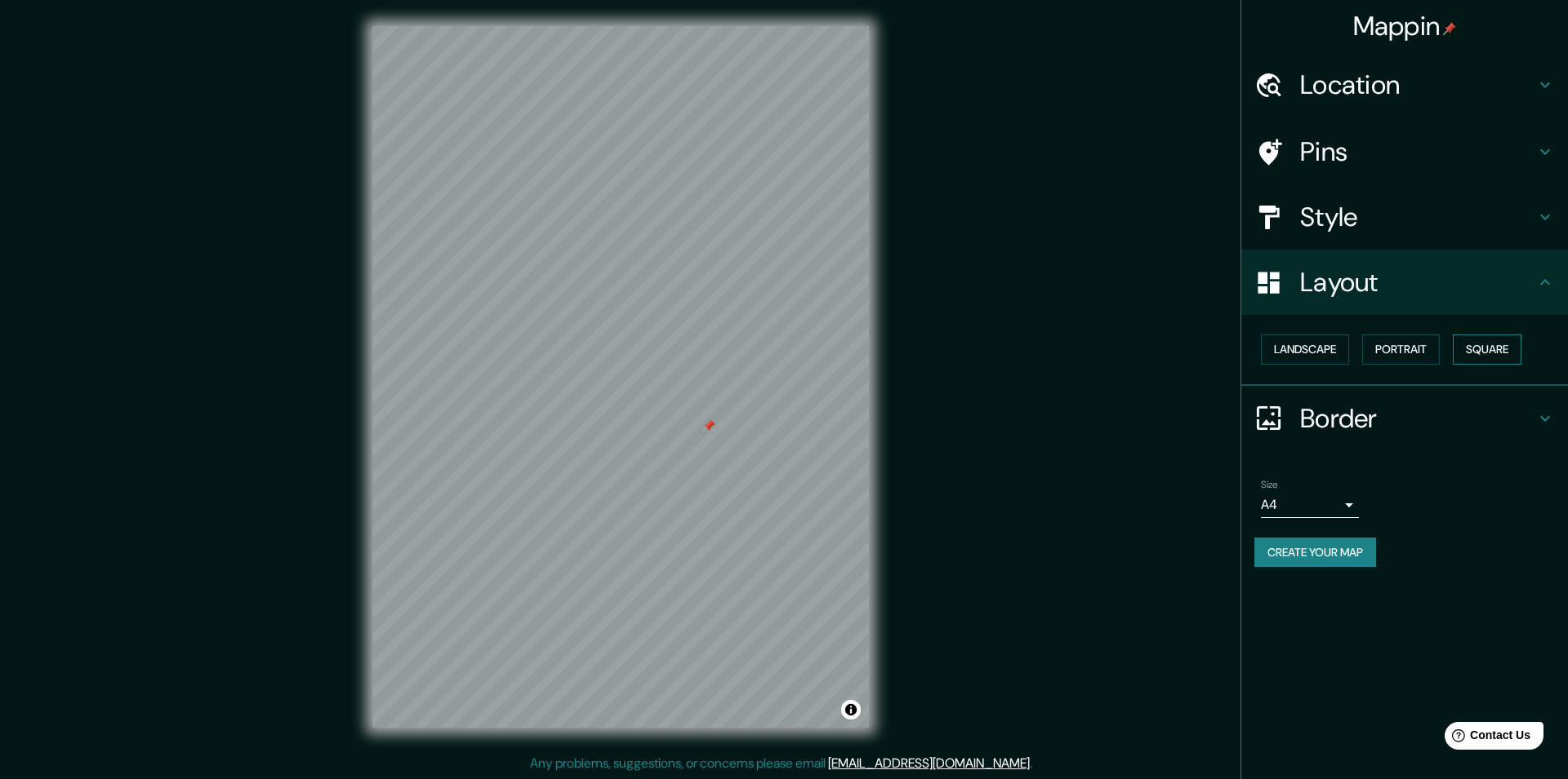
click at [1521, 348] on button "Square" at bounding box center [1487, 350] width 69 height 30
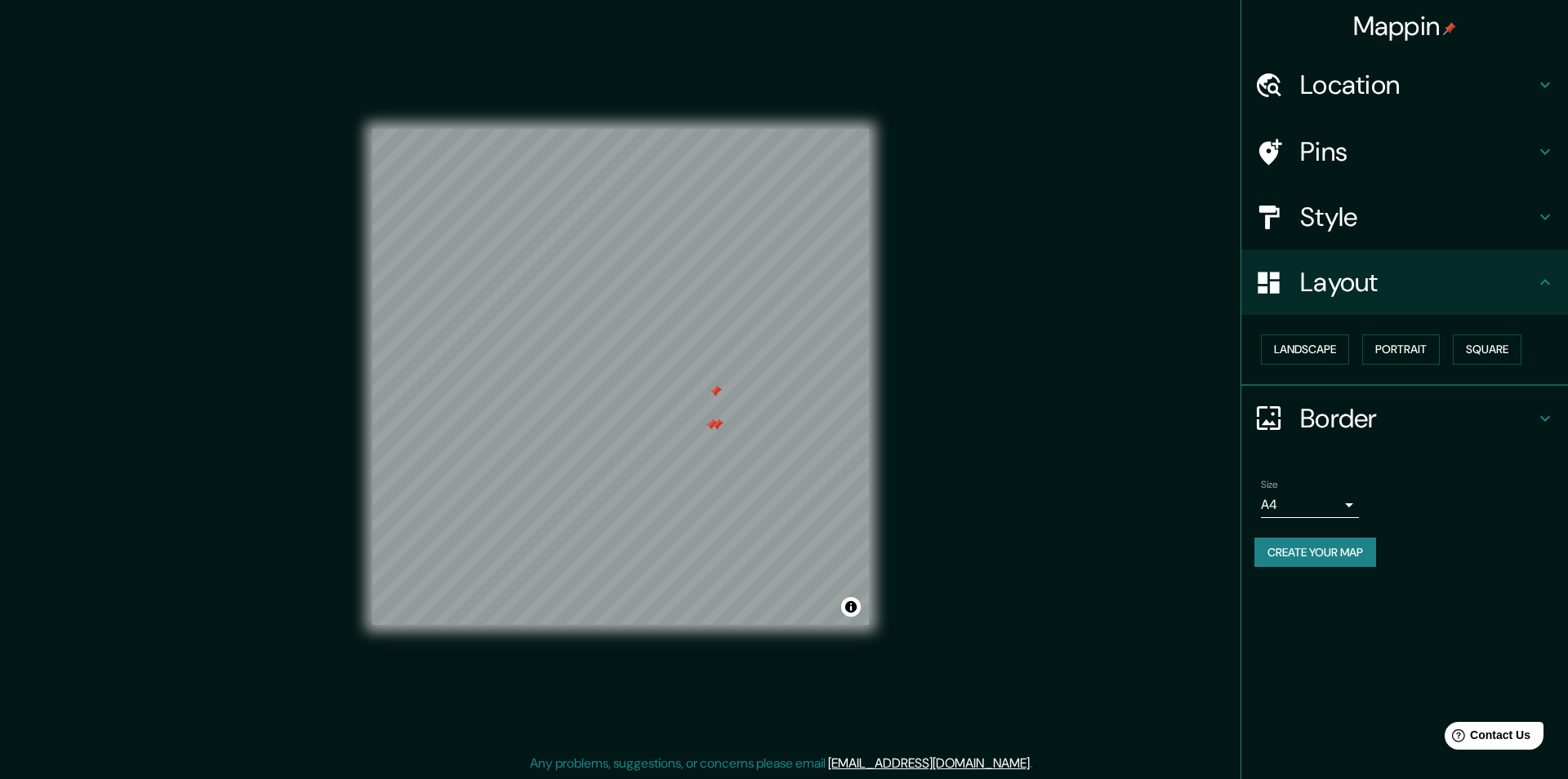
click at [710, 427] on div at bounding box center [717, 425] width 13 height 13
click at [710, 427] on div at bounding box center [712, 425] width 13 height 13
click at [721, 397] on div at bounding box center [716, 392] width 13 height 13
click at [704, 363] on div at bounding box center [711, 359] width 13 height 13
click at [701, 358] on div at bounding box center [702, 359] width 13 height 13
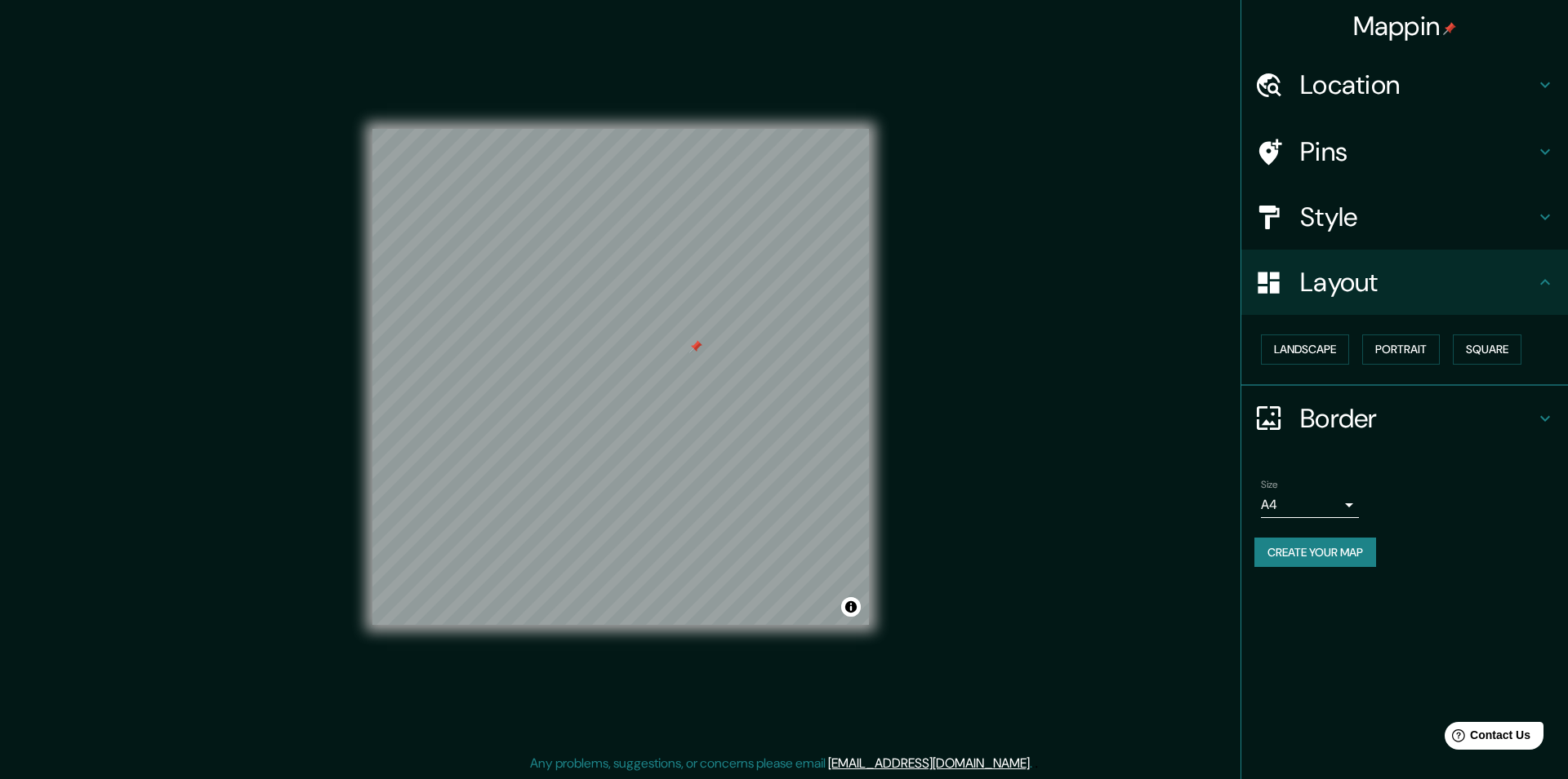
drag, startPoint x: 1339, startPoint y: 530, endPoint x: 1337, endPoint y: 540, distance: 10.2
click at [1339, 530] on div "Size A4 single Create your map" at bounding box center [1404, 527] width 301 height 109
click at [1337, 544] on button "Create your map" at bounding box center [1314, 553] width 121 height 30
click at [1076, 325] on div "Mappin Location [GEOGRAPHIC_DATA], [GEOGRAPHIC_DATA], [GEOGRAPHIC_DATA] Pins St…" at bounding box center [784, 390] width 1568 height 780
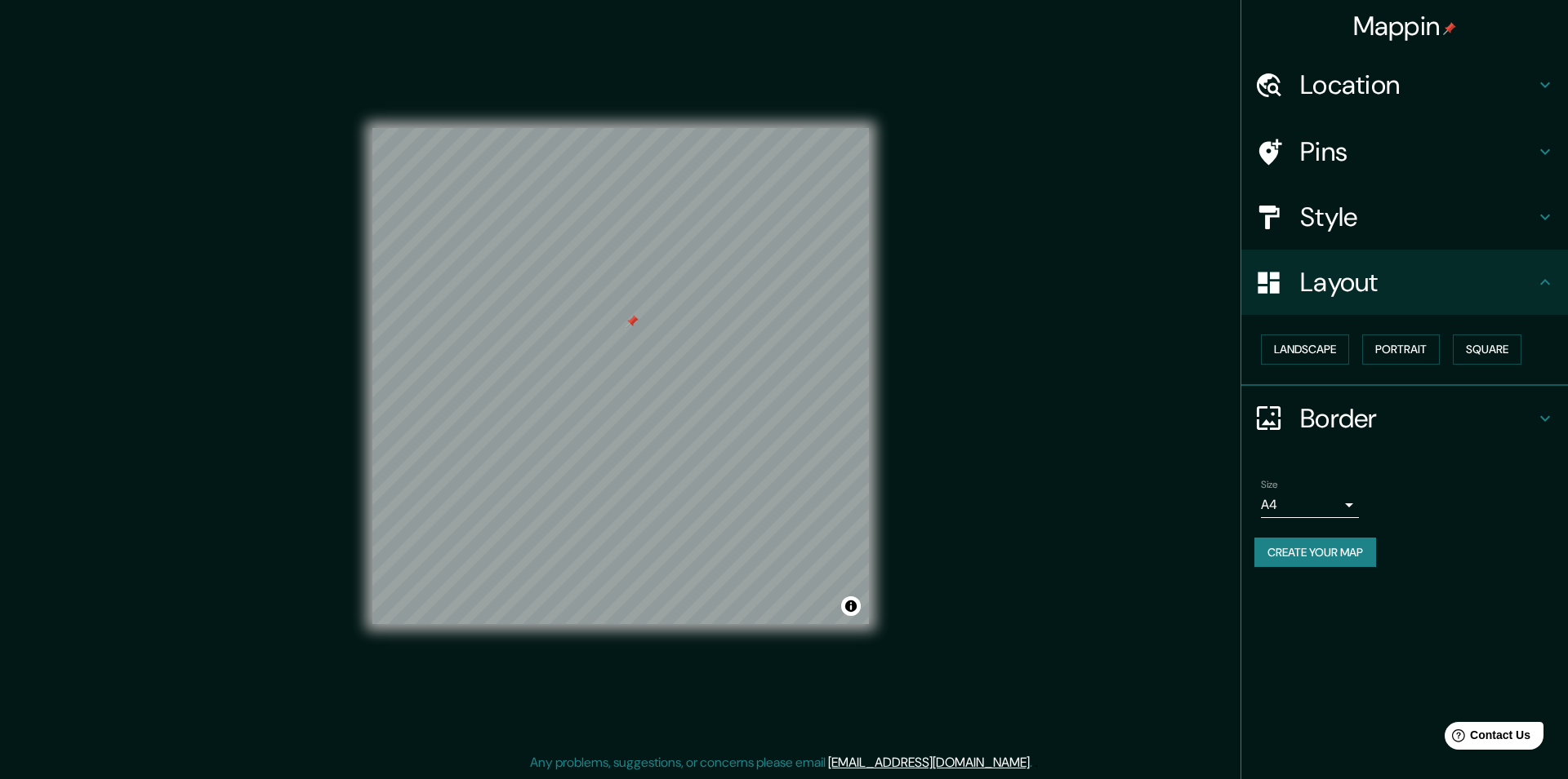
click at [1338, 512] on body "Mappin Location [GEOGRAPHIC_DATA], [GEOGRAPHIC_DATA], [GEOGRAPHIC_DATA] Pins St…" at bounding box center [784, 388] width 1568 height 779
click at [1282, 570] on li "A3" at bounding box center [1309, 568] width 98 height 29
click at [1370, 234] on div "Style" at bounding box center [1404, 217] width 326 height 65
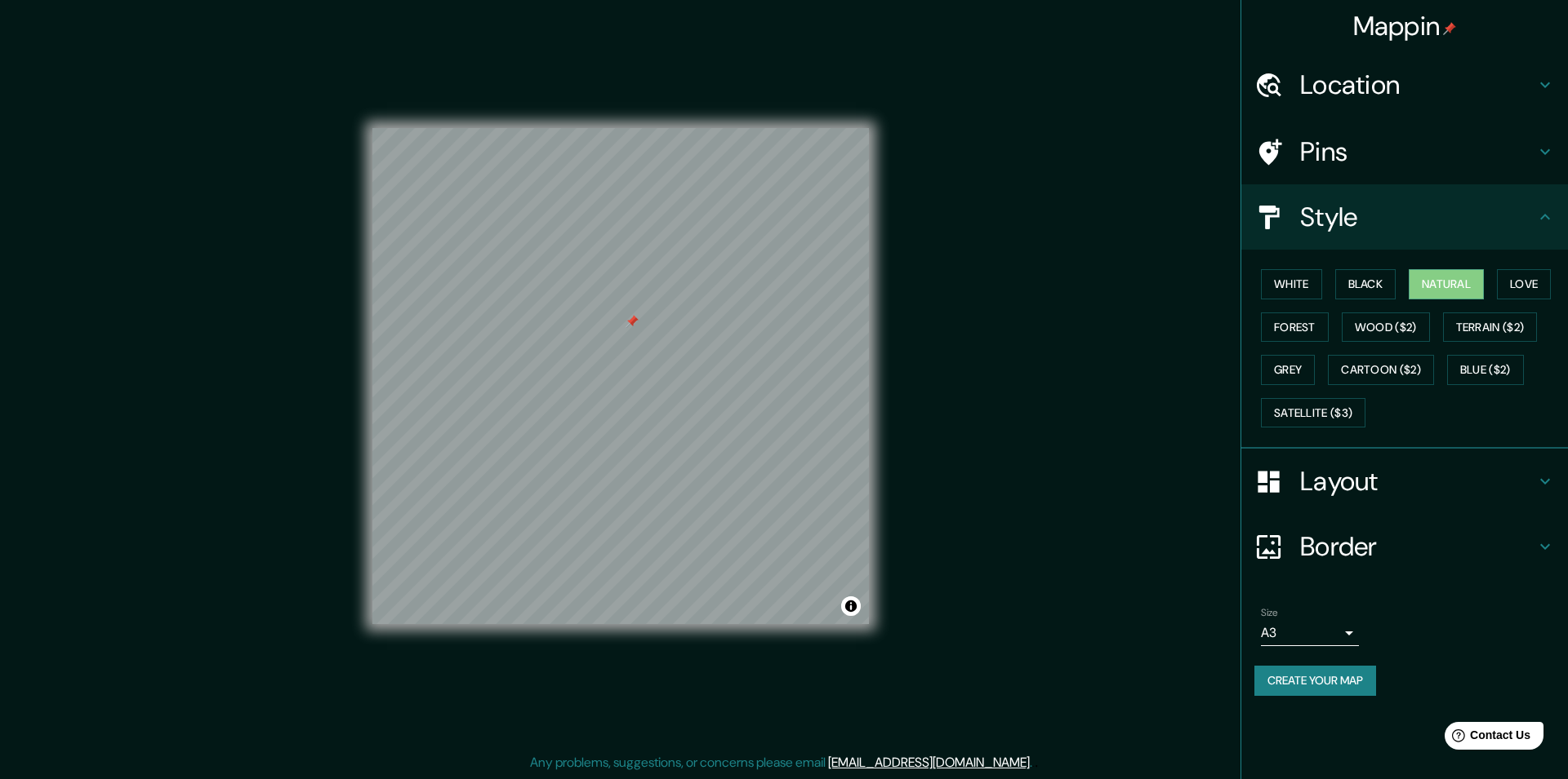
click at [1378, 186] on div "Style" at bounding box center [1404, 217] width 326 height 65
click at [1385, 165] on h4 "Pins" at bounding box center [1417, 151] width 235 height 33
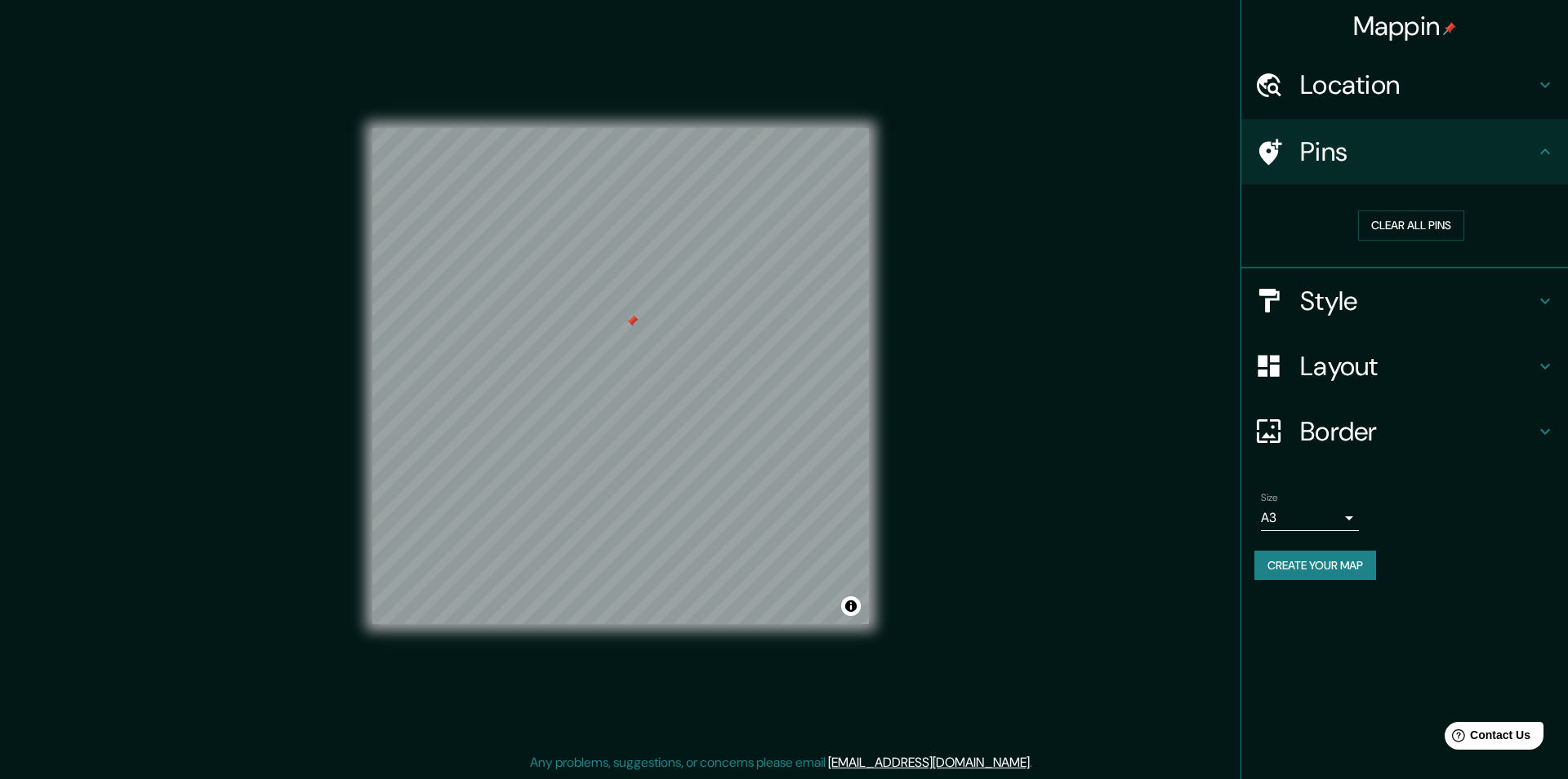
click at [1297, 545] on div "Size A3 single Create your map" at bounding box center [1404, 540] width 301 height 109
click at [1301, 557] on button "Create your map" at bounding box center [1314, 566] width 121 height 30
click at [698, 351] on div at bounding box center [699, 353] width 13 height 13
click at [698, 351] on div at bounding box center [704, 355] width 13 height 13
click at [700, 353] on div at bounding box center [699, 353] width 13 height 13
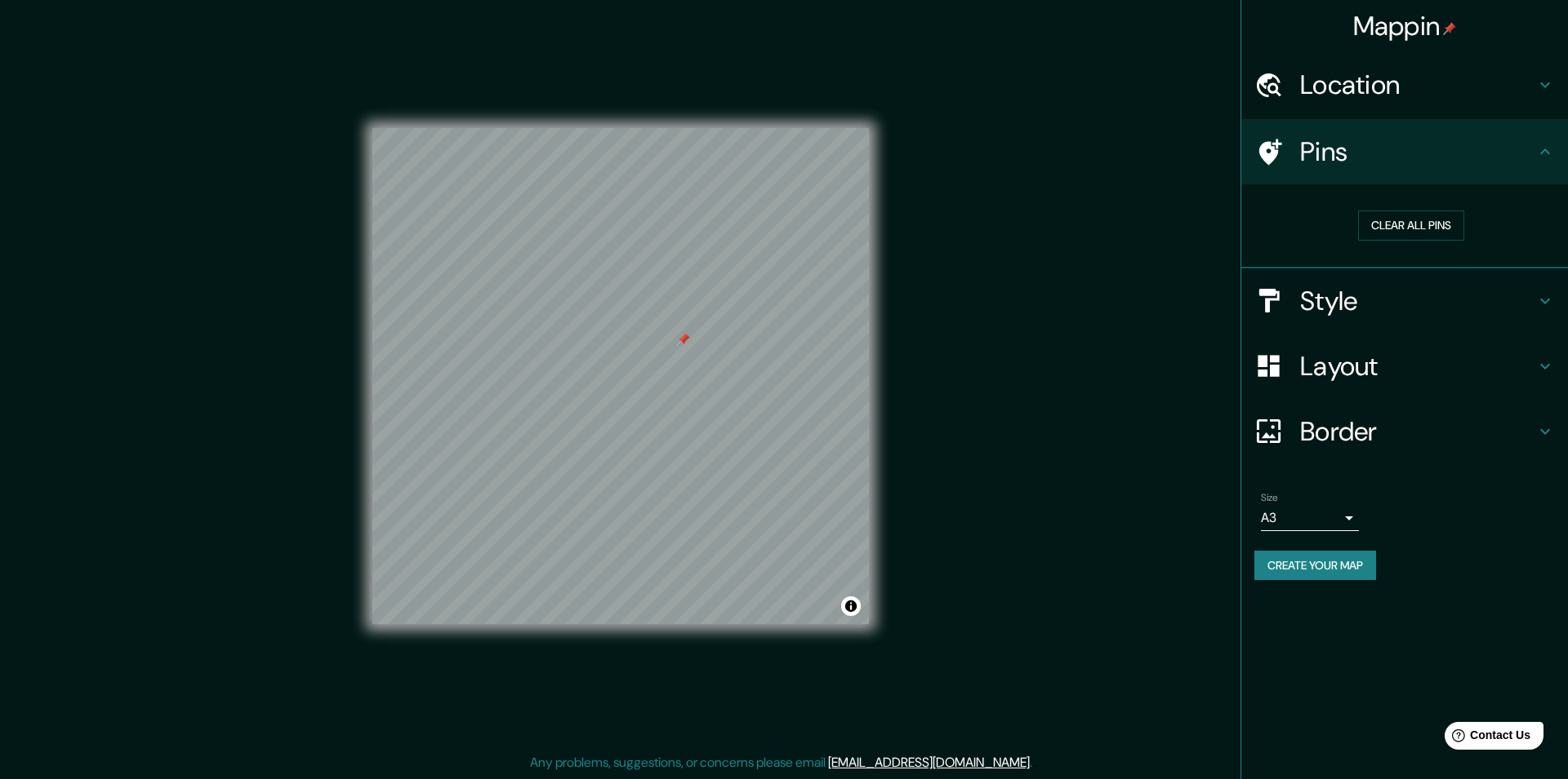
click at [1312, 556] on button "Create your map" at bounding box center [1314, 566] width 121 height 30
click at [1372, 371] on h4 "Layout" at bounding box center [1417, 366] width 235 height 33
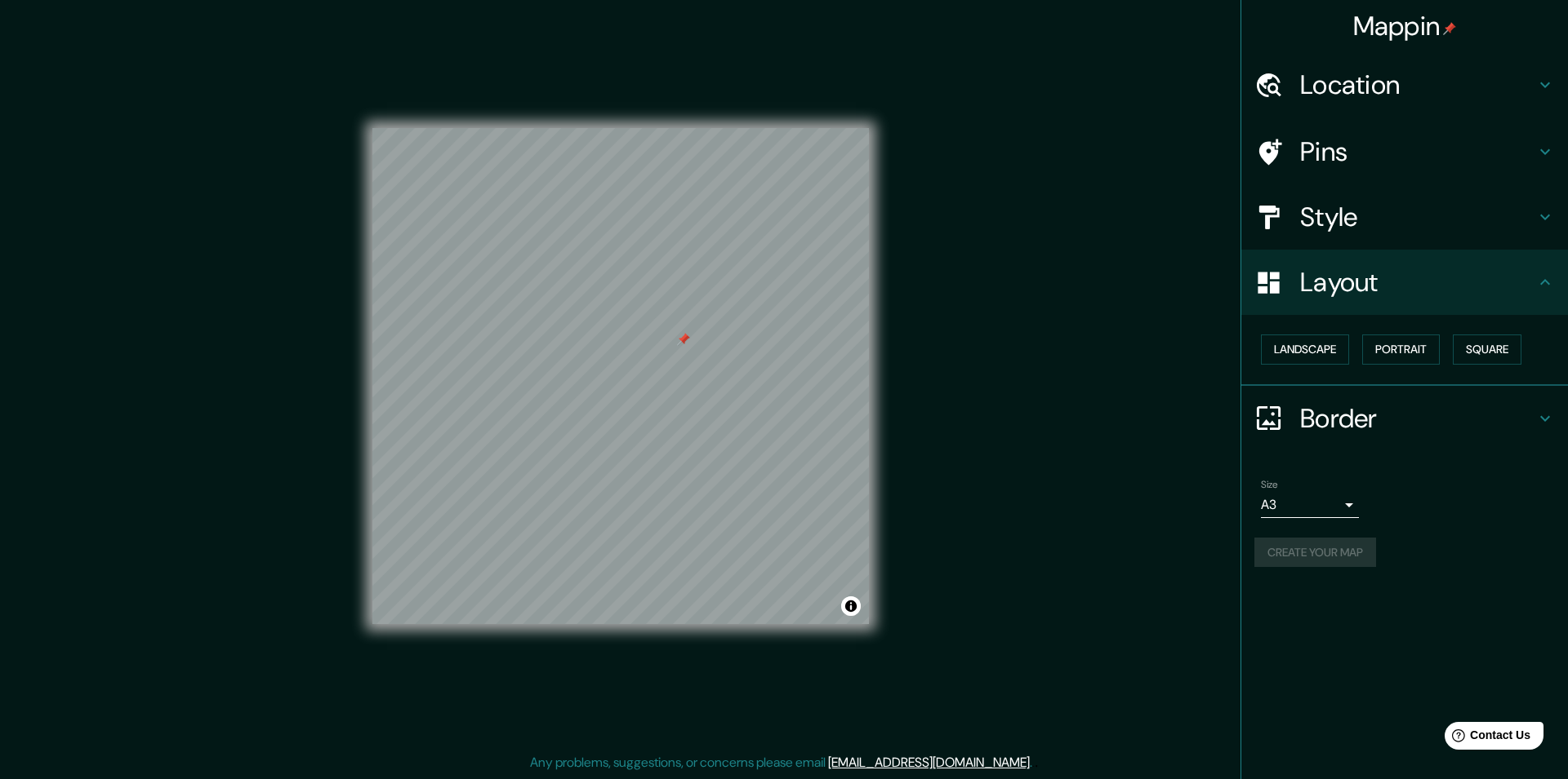
click at [1308, 366] on div "Landscape [GEOGRAPHIC_DATA]" at bounding box center [1411, 350] width 314 height 44
click at [1318, 355] on button "Landscape" at bounding box center [1304, 350] width 88 height 30
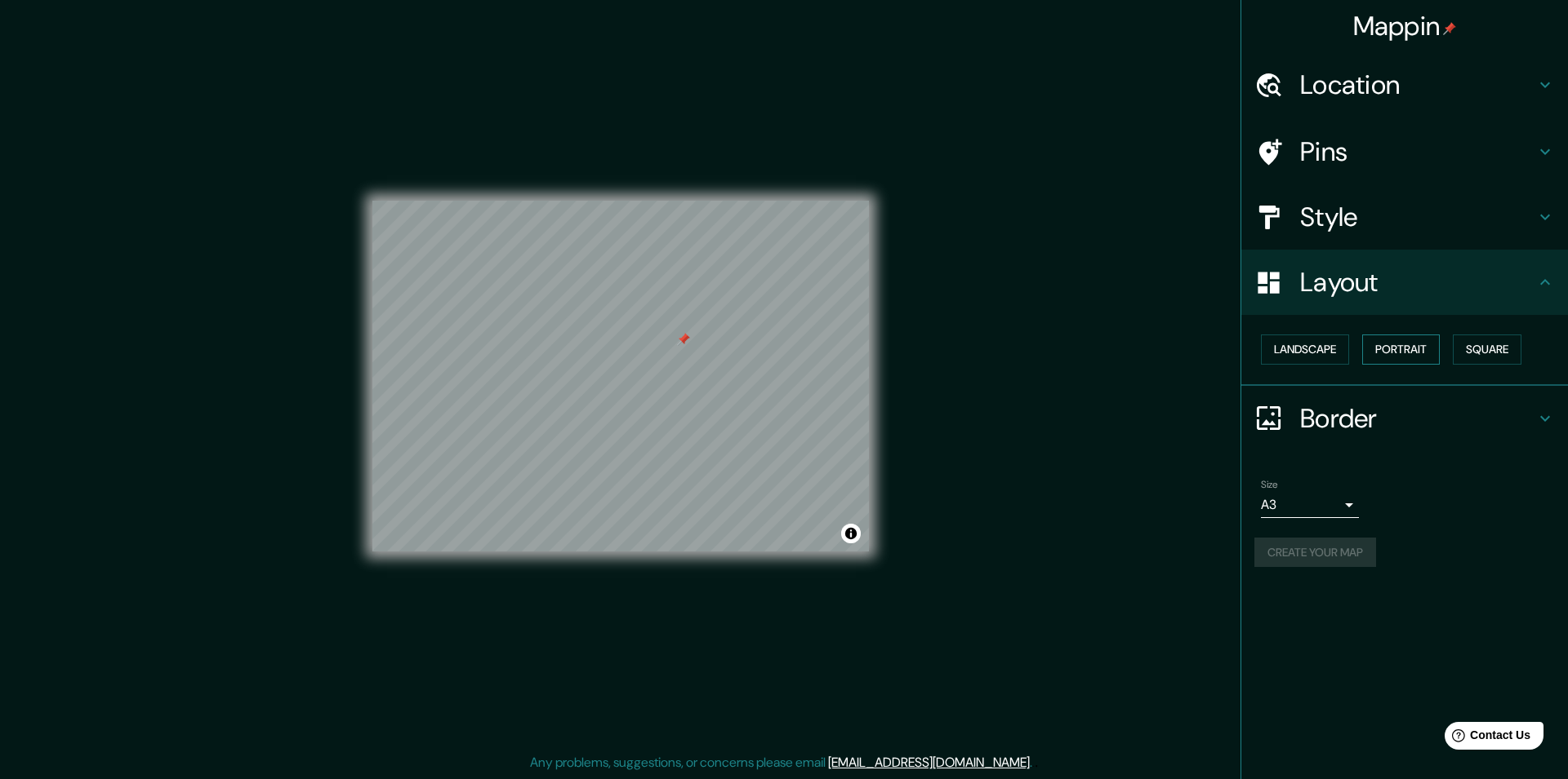
click at [1391, 346] on button "Portrait" at bounding box center [1401, 350] width 78 height 30
